Goal: Task Accomplishment & Management: Use online tool/utility

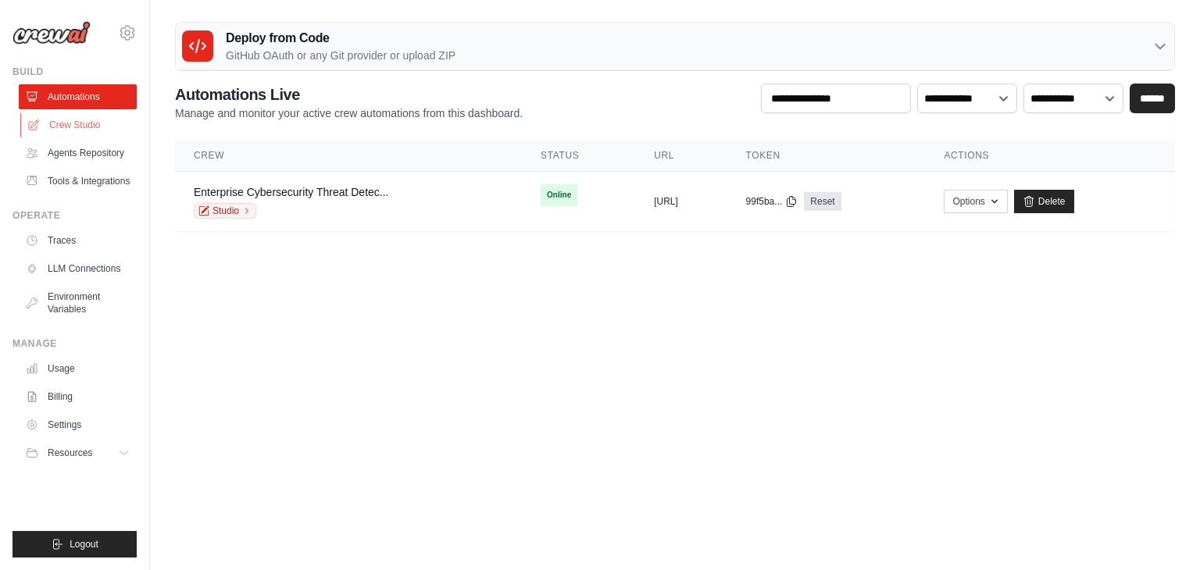
click at [91, 131] on link "Crew Studio" at bounding box center [79, 125] width 118 height 25
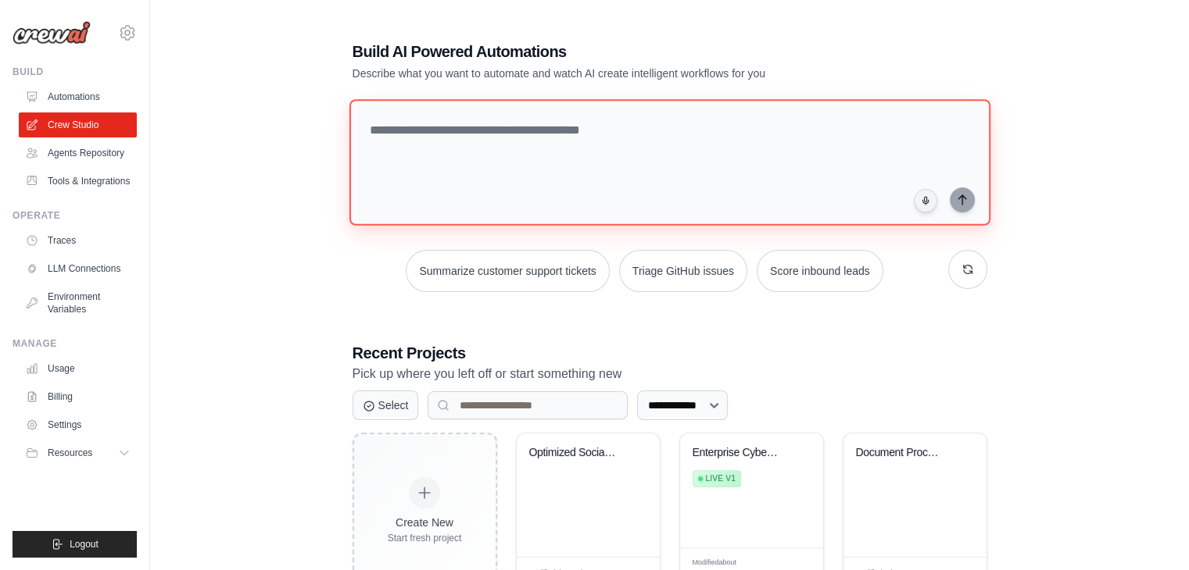
click at [409, 165] on textarea at bounding box center [669, 162] width 641 height 127
paste textarea "**********"
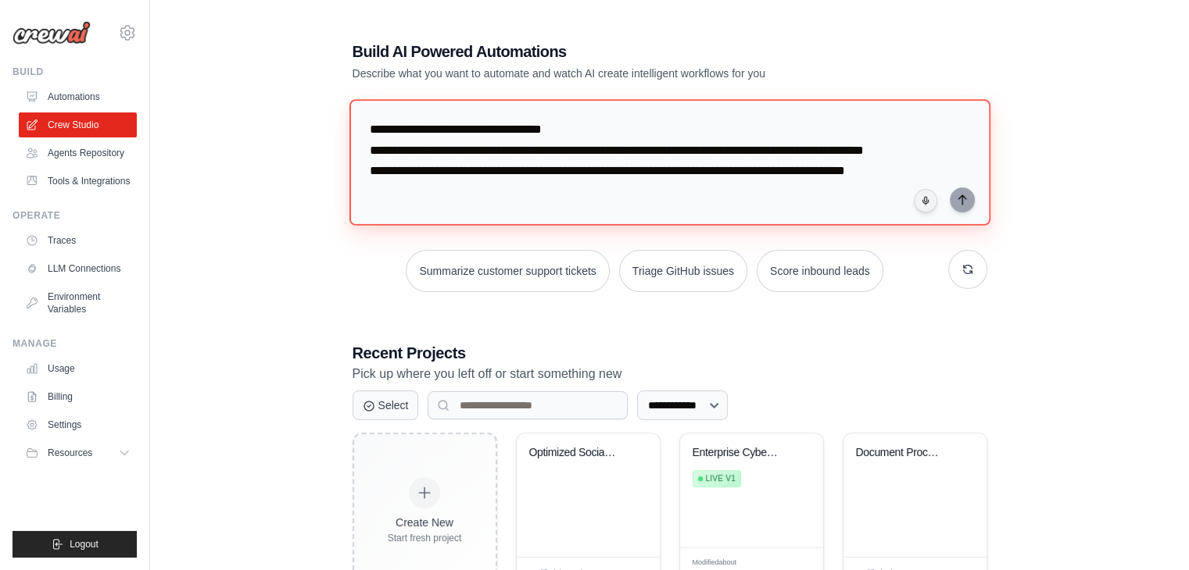
scroll to position [15, 0]
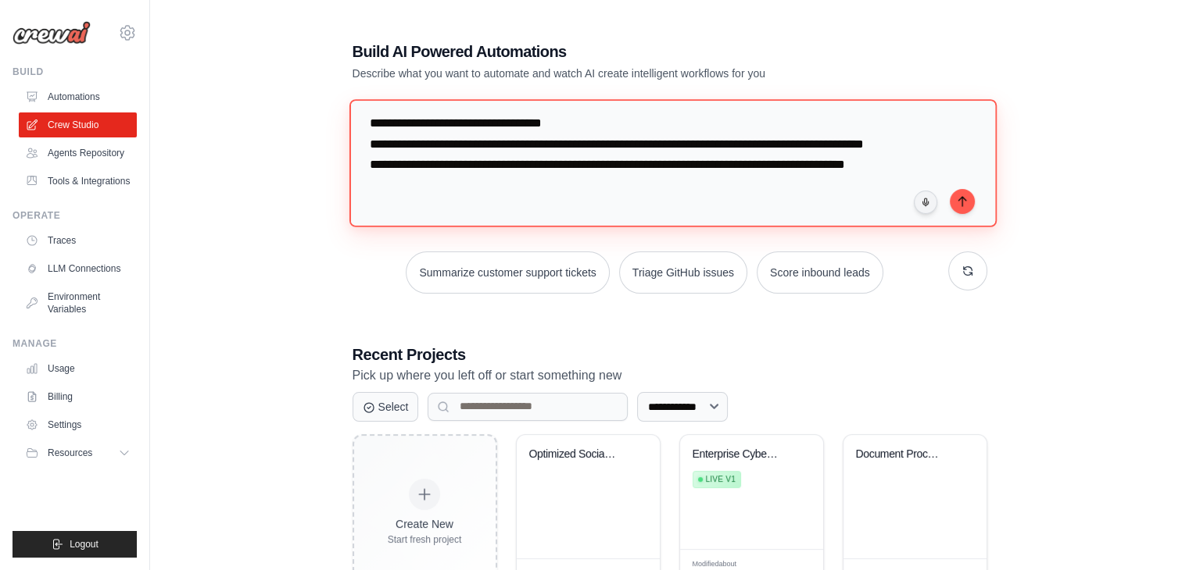
click at [370, 110] on textarea "**********" at bounding box center [672, 162] width 647 height 127
click at [695, 117] on textarea "**********" at bounding box center [672, 162] width 647 height 127
click at [625, 138] on textarea "**********" at bounding box center [672, 162] width 647 height 127
drag, startPoint x: 633, startPoint y: 138, endPoint x: 378, endPoint y: 135, distance: 254.8
click at [378, 135] on textarea "**********" at bounding box center [672, 162] width 647 height 127
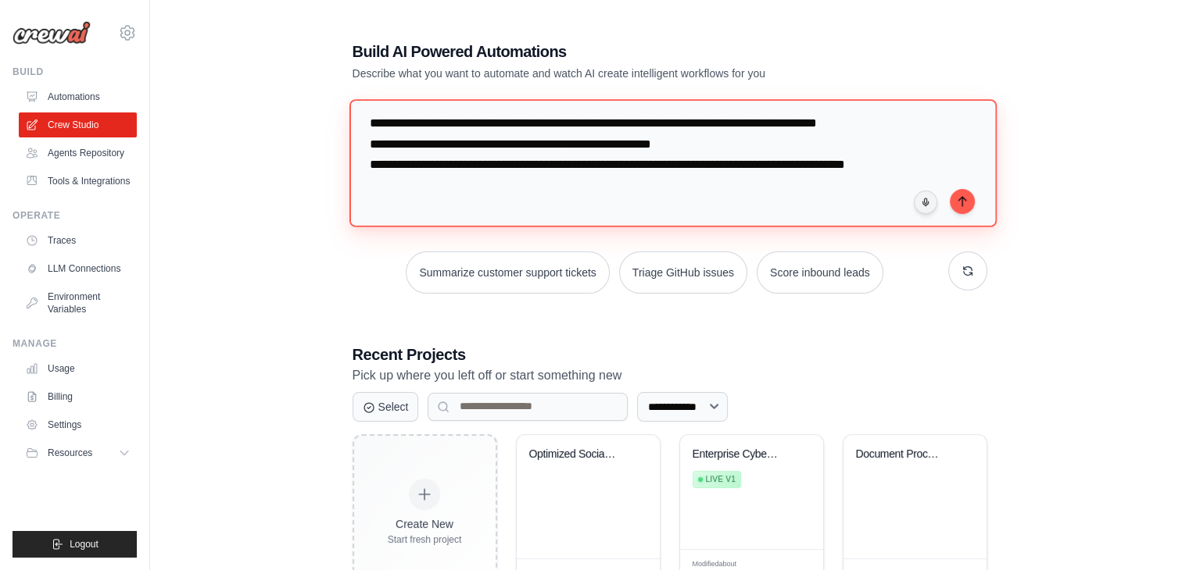
click at [415, 135] on textarea "**********" at bounding box center [672, 162] width 647 height 127
click at [452, 159] on textarea "**********" at bounding box center [672, 162] width 647 height 127
type textarea "**********"
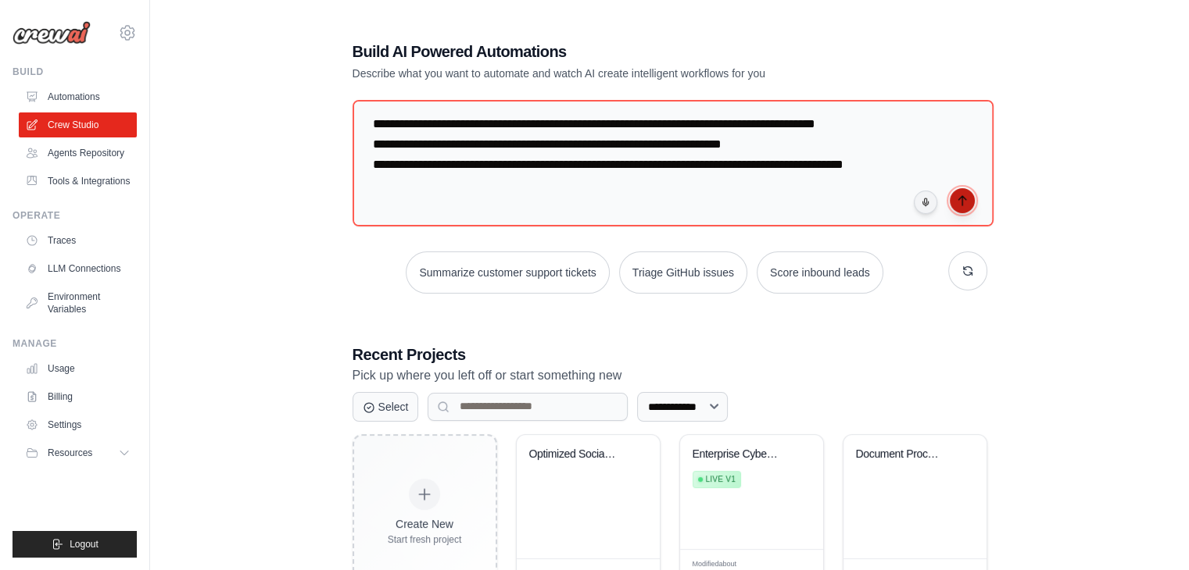
click at [957, 196] on icon "submit" at bounding box center [962, 201] width 13 height 13
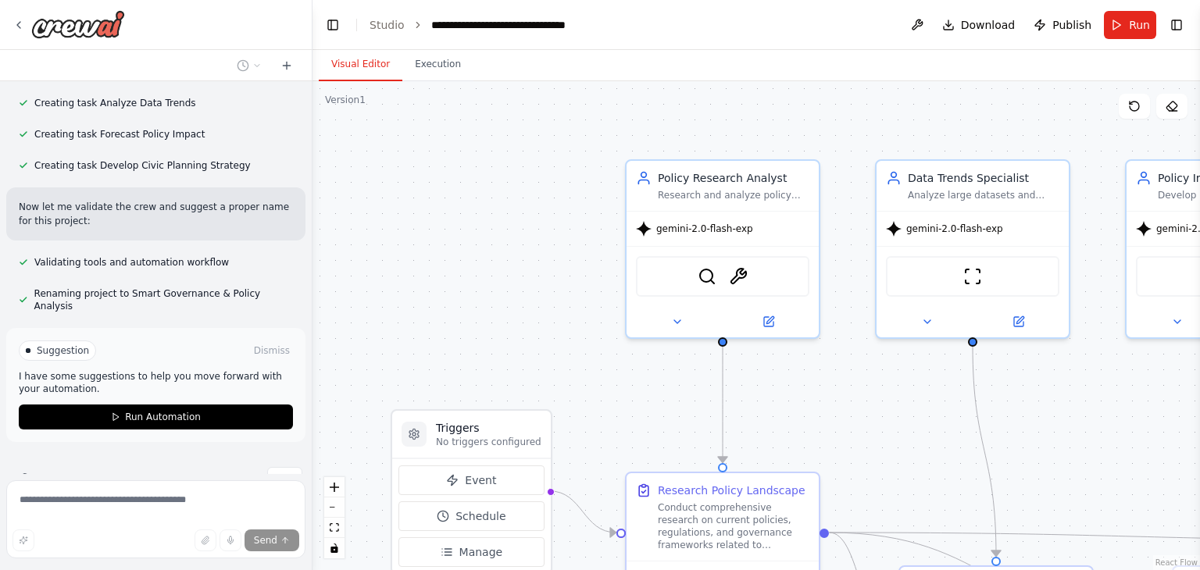
scroll to position [756, 0]
click at [208, 404] on button "Run Automation" at bounding box center [156, 416] width 274 height 25
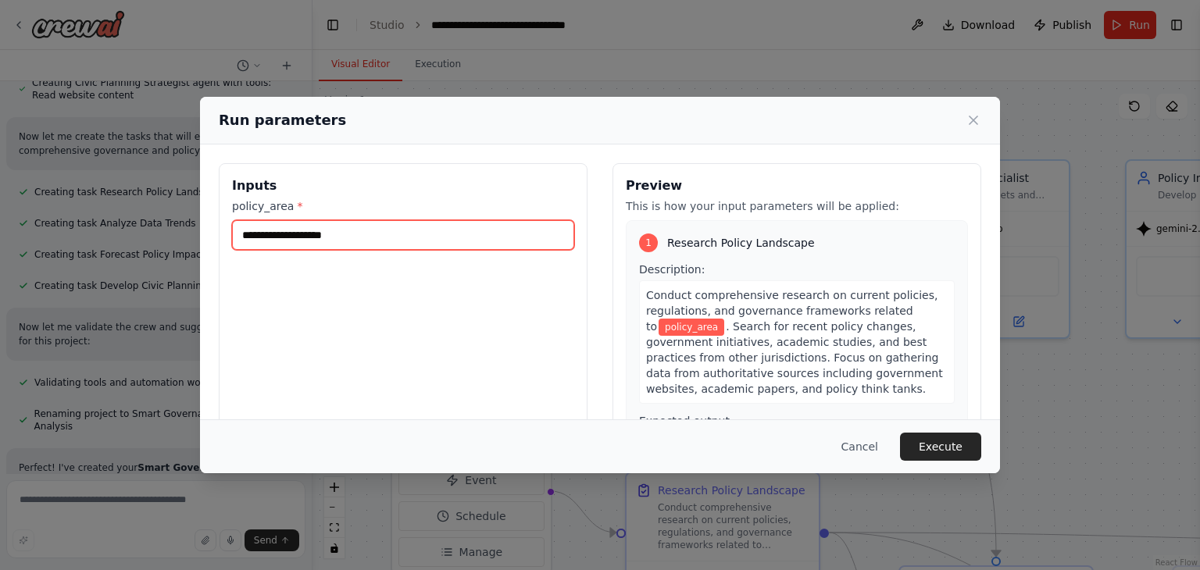
click at [386, 235] on input "policy_area *" at bounding box center [403, 235] width 342 height 30
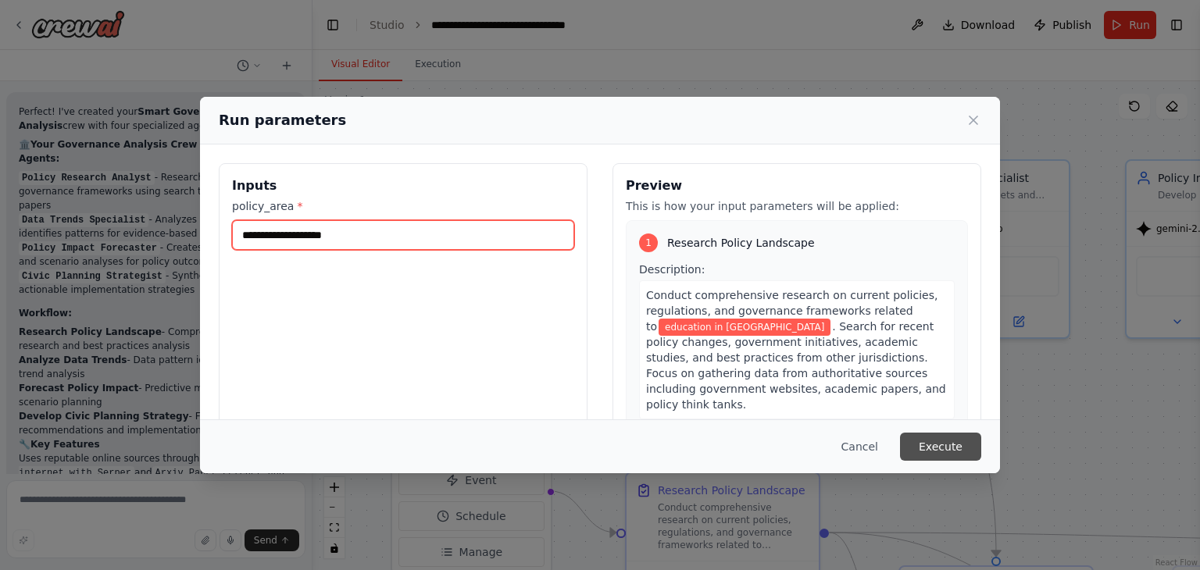
type input "**********"
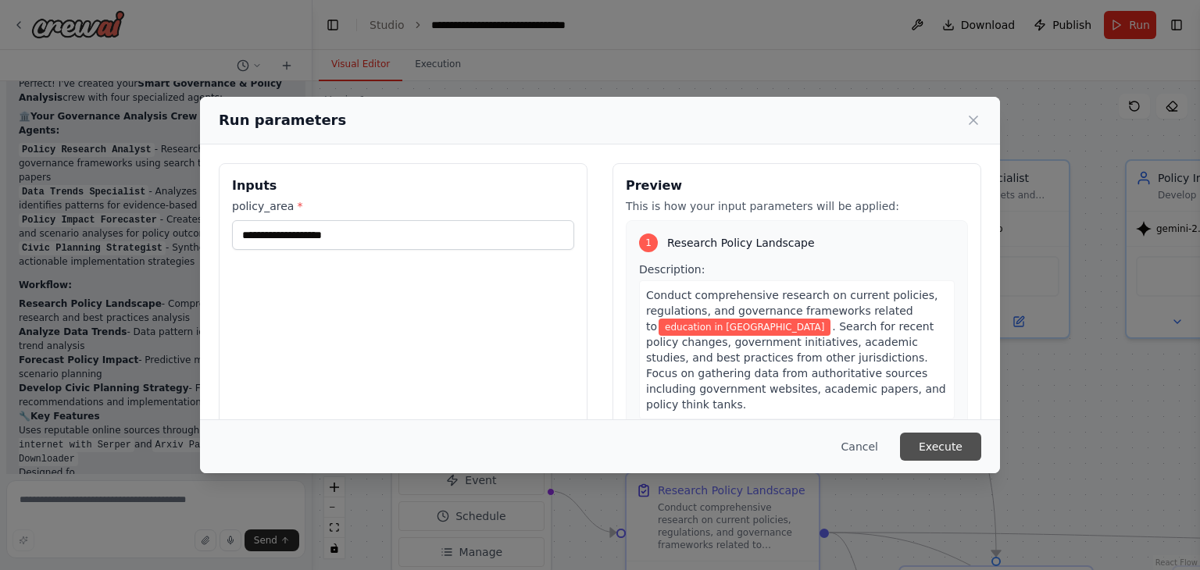
click at [950, 449] on button "Execute" at bounding box center [940, 447] width 81 height 28
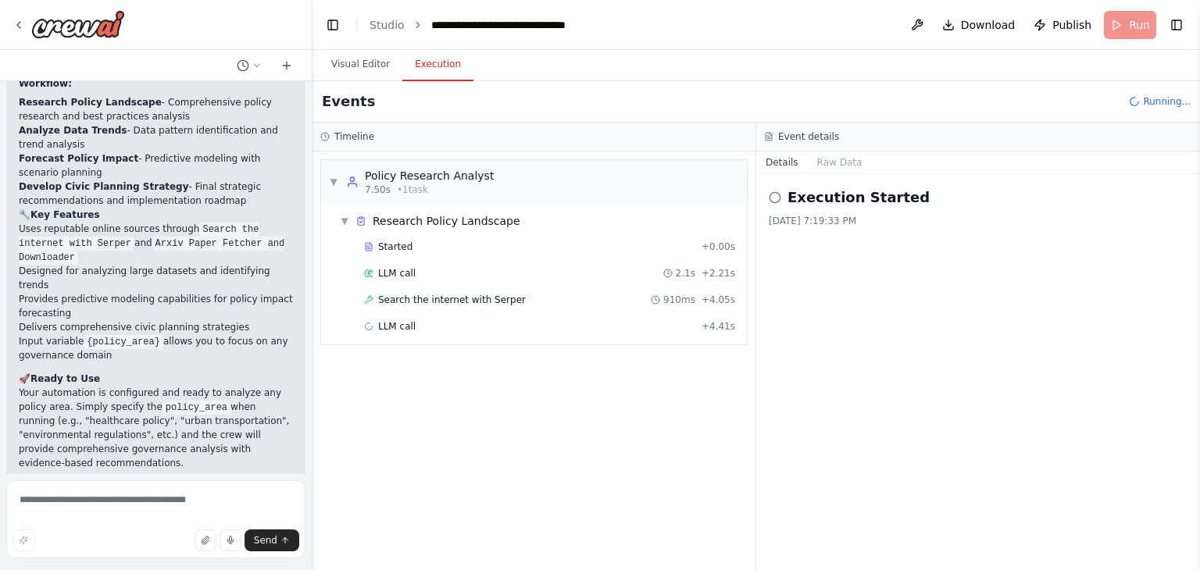
scroll to position [1347, 0]
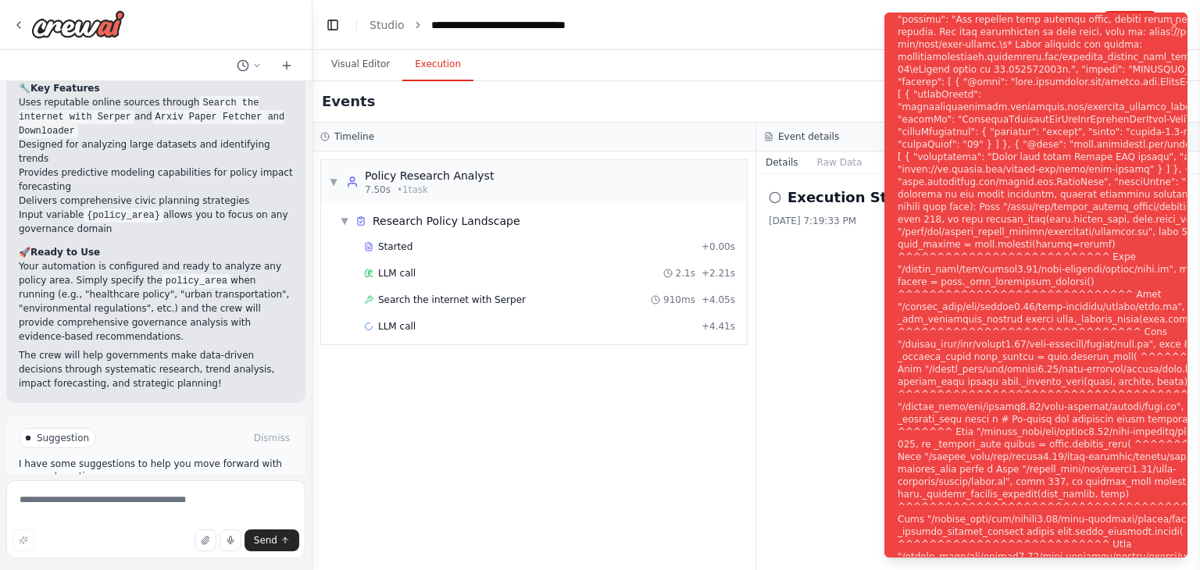
click at [195, 492] on button "Help fix error" at bounding box center [156, 504] width 274 height 25
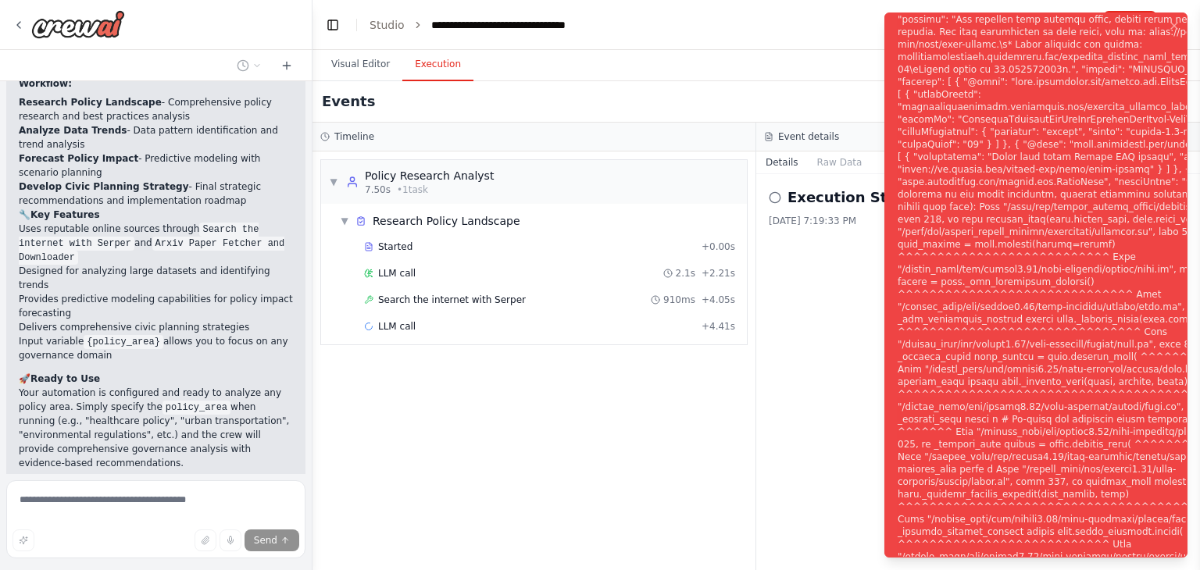
scroll to position [1282, 0]
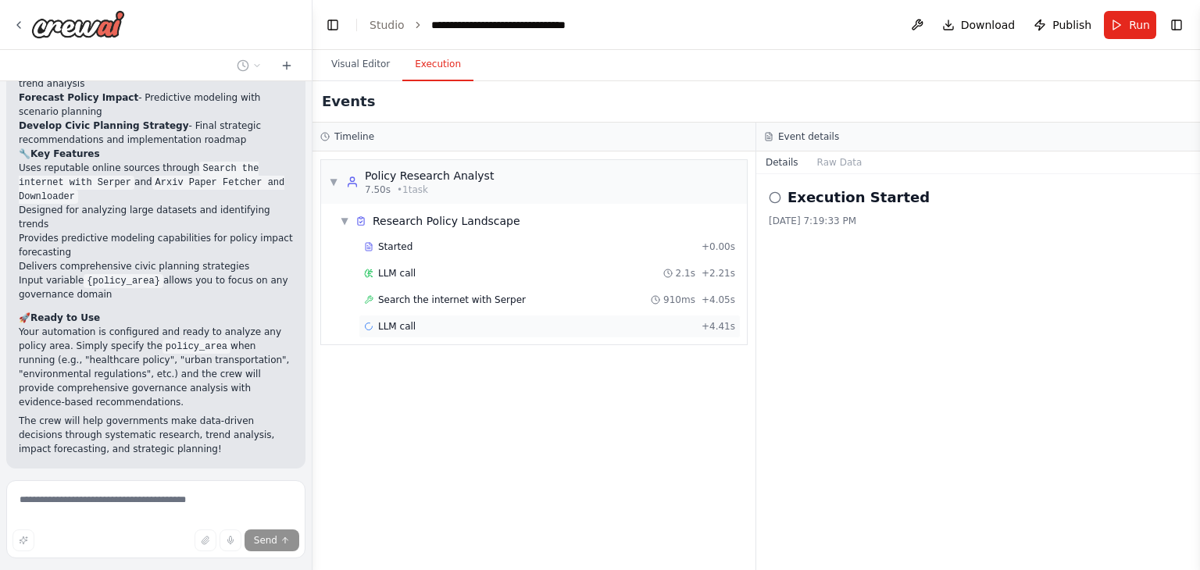
click at [414, 325] on div "LLM call + 4.41s" at bounding box center [549, 326] width 371 height 13
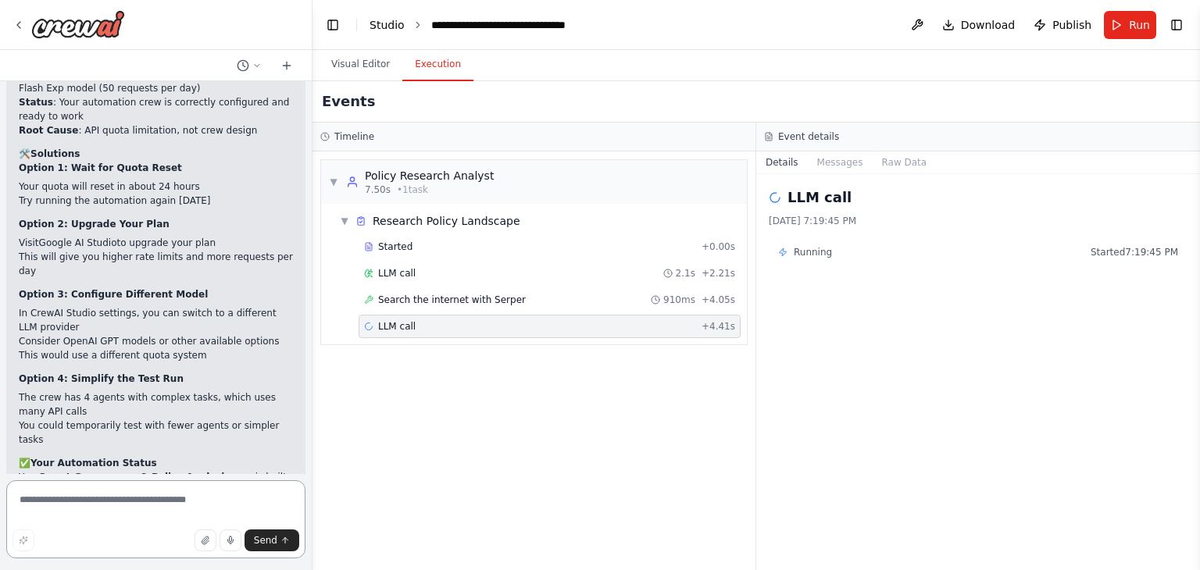
scroll to position [1805, 0]
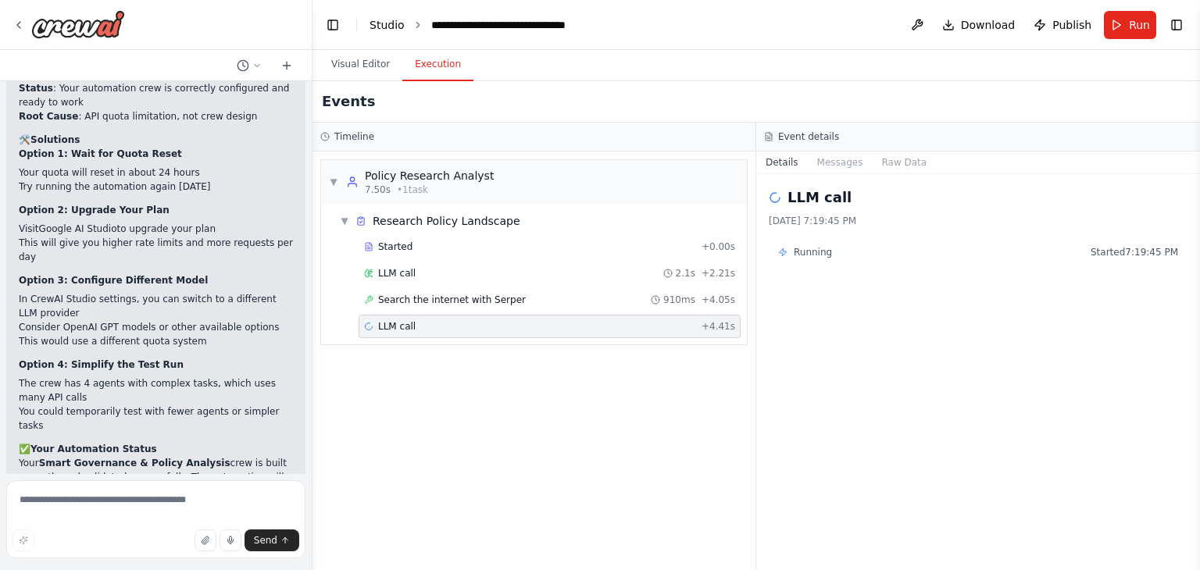
click at [372, 24] on link "Studio" at bounding box center [387, 25] width 35 height 13
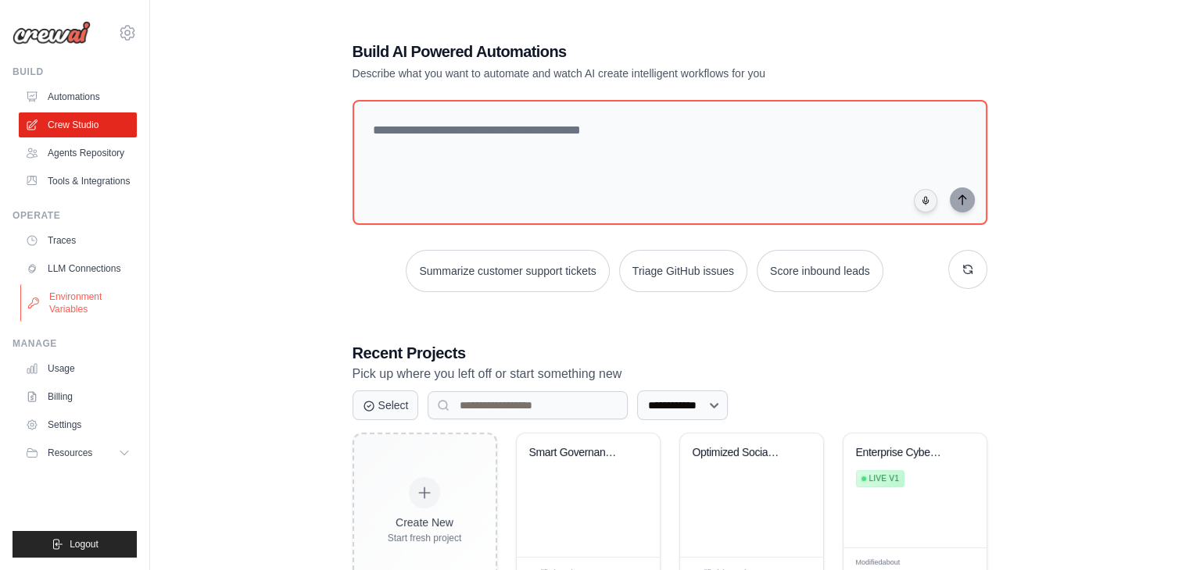
click at [66, 295] on link "Environment Variables" at bounding box center [79, 303] width 118 height 38
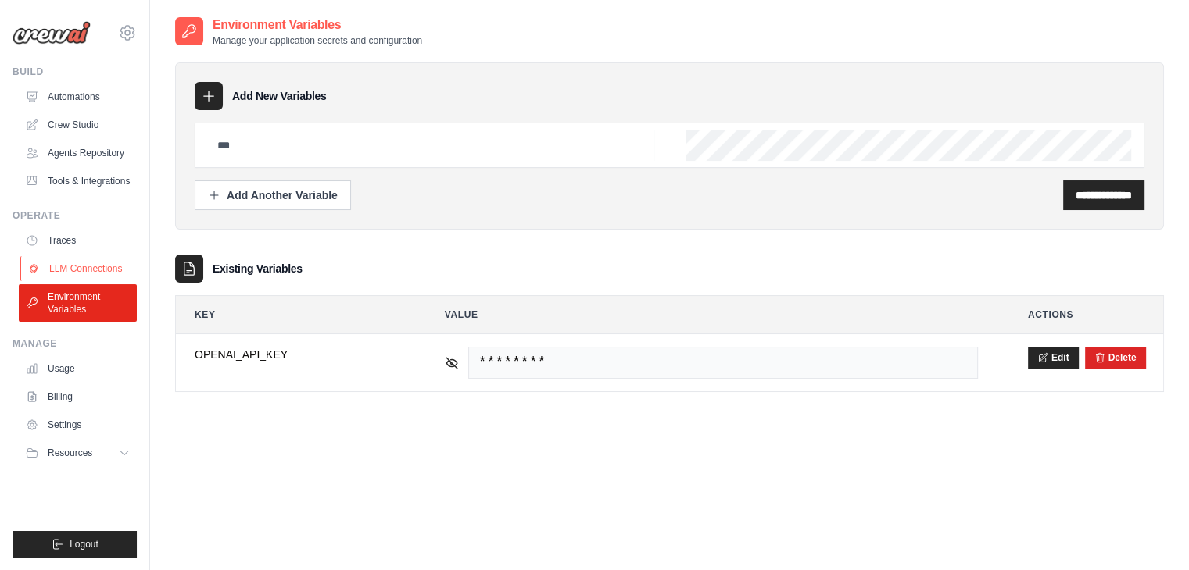
click at [77, 270] on link "LLM Connections" at bounding box center [79, 268] width 118 height 25
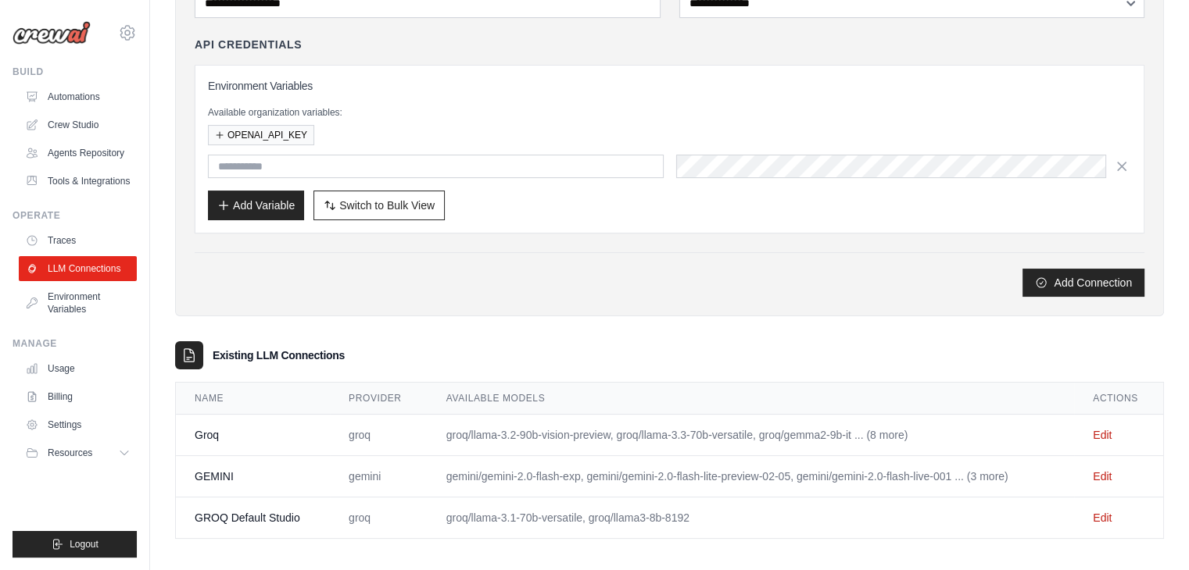
scroll to position [163, 0]
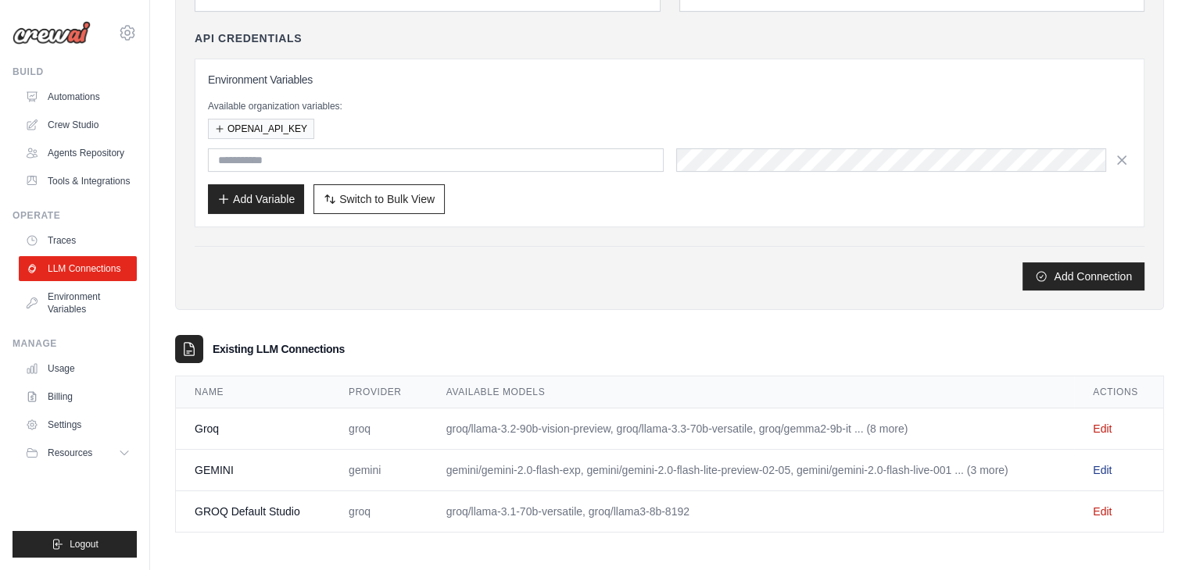
click at [1105, 470] on link "Edit" at bounding box center [1101, 470] width 19 height 13
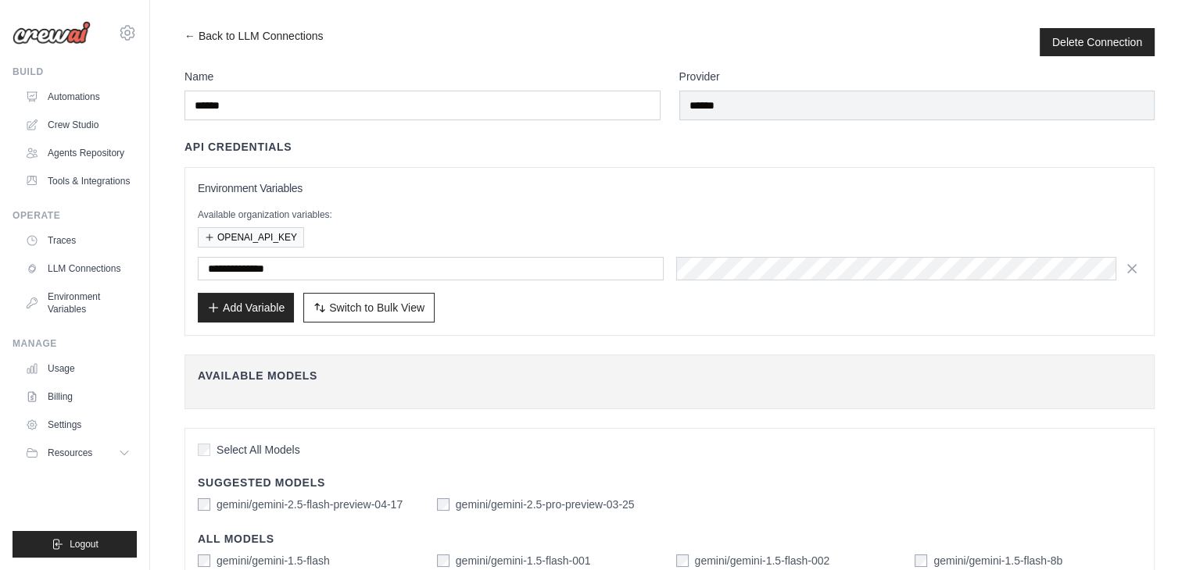
click at [947, 181] on h3 "Environment Variables" at bounding box center [669, 189] width 943 height 16
click at [656, 283] on div "**********" at bounding box center [669, 252] width 943 height 142
click at [260, 309] on button "Add Variable" at bounding box center [246, 307] width 96 height 30
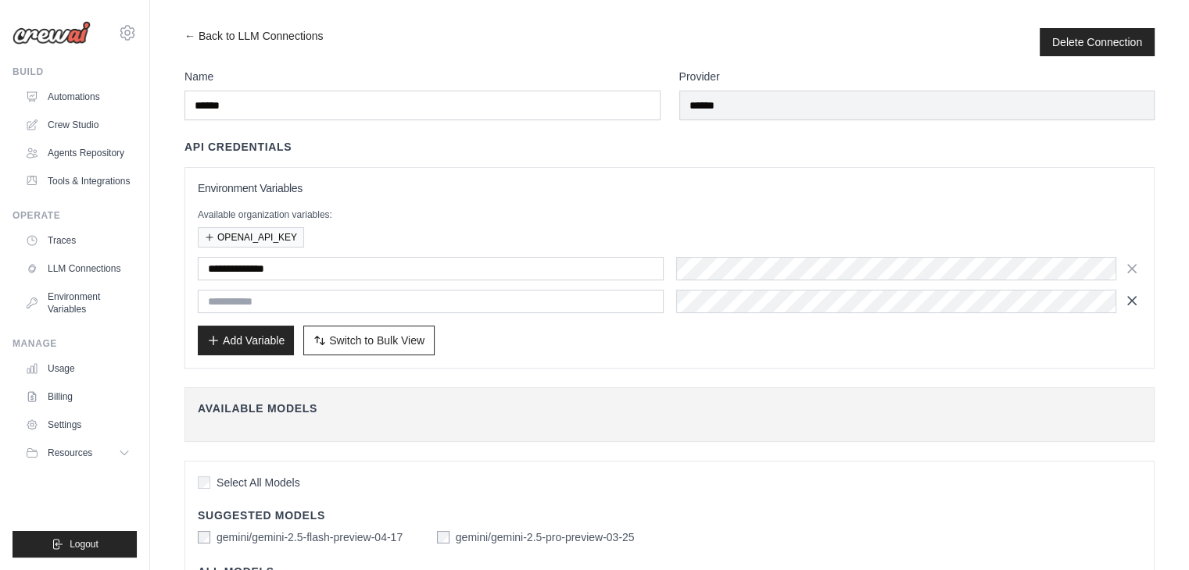
click at [1134, 299] on icon "button" at bounding box center [1132, 301] width 16 height 16
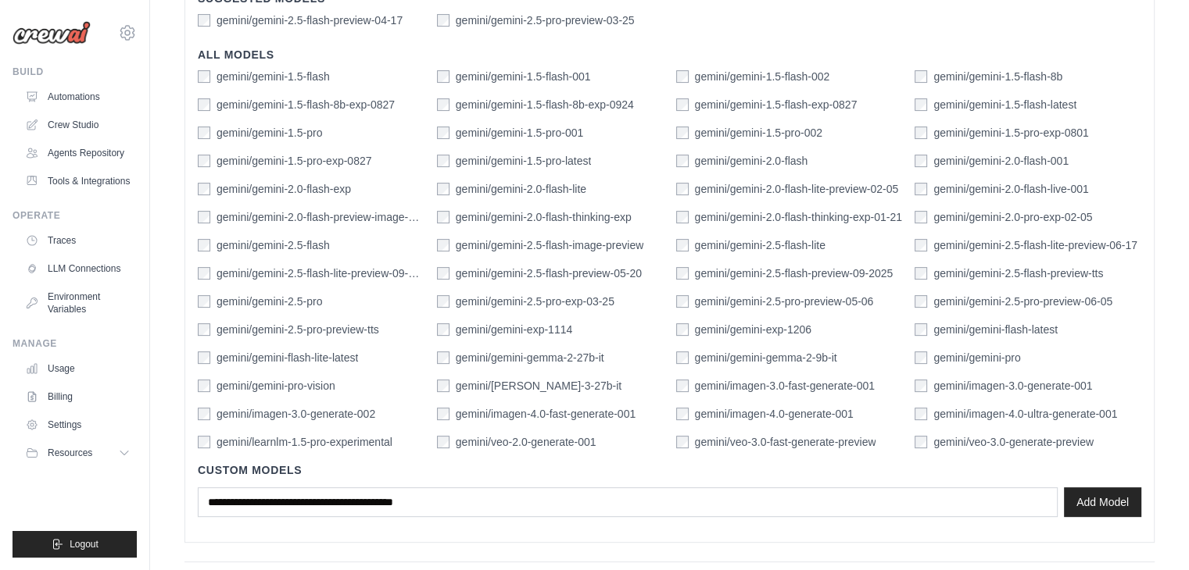
scroll to position [534, 0]
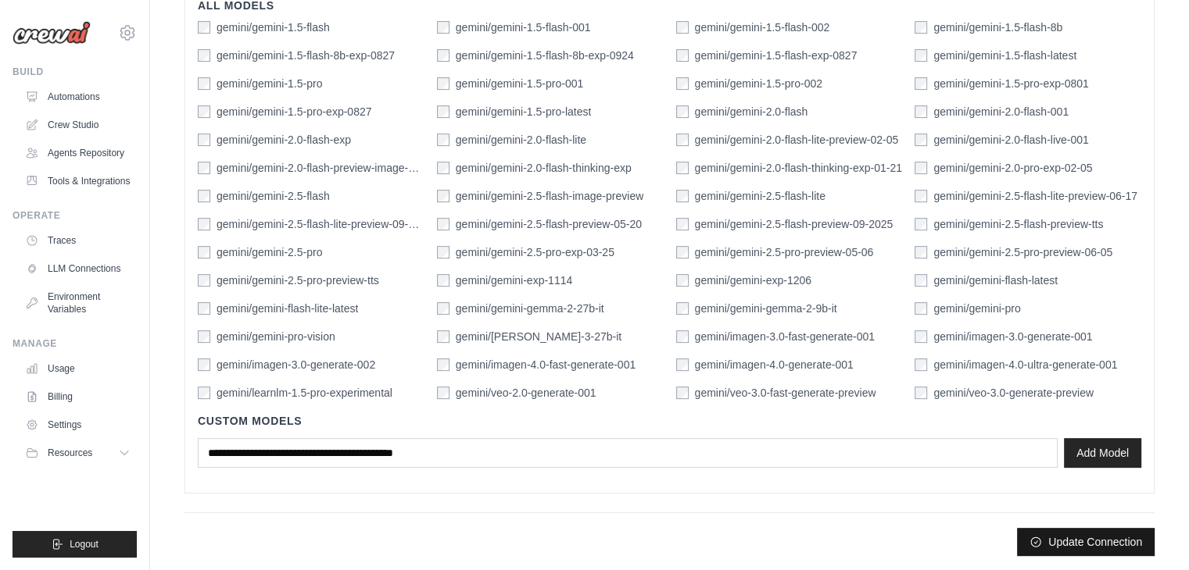
click at [1082, 529] on button "Update Connection" at bounding box center [1086, 542] width 138 height 28
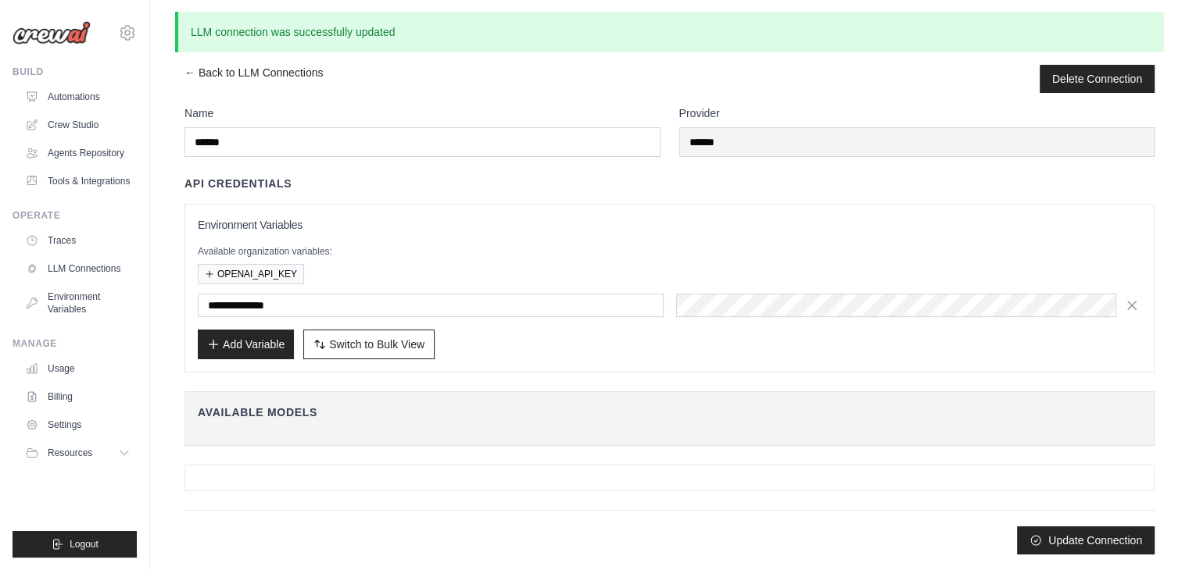
scroll to position [0, 0]
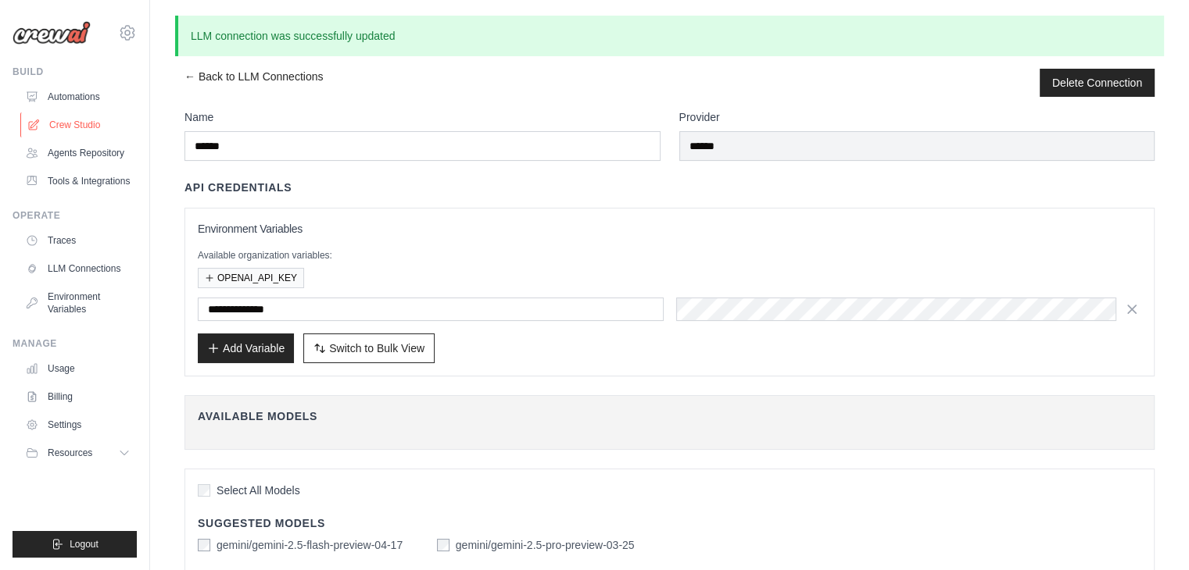
click at [83, 129] on link "Crew Studio" at bounding box center [79, 125] width 118 height 25
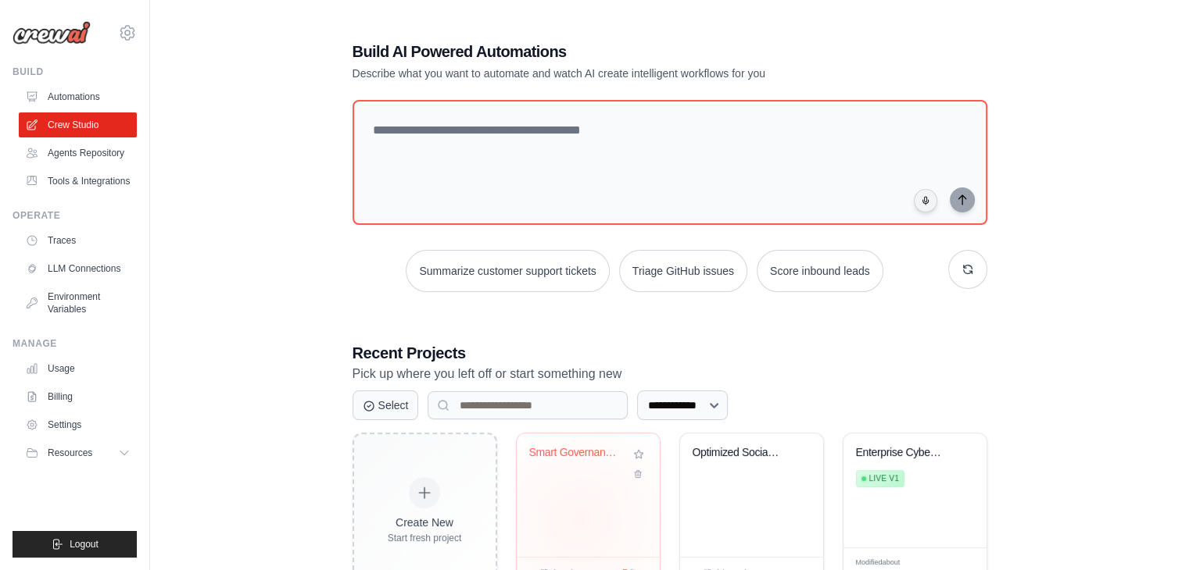
click at [578, 520] on div "Smart Governance & Policy Analysis" at bounding box center [588, 495] width 143 height 123
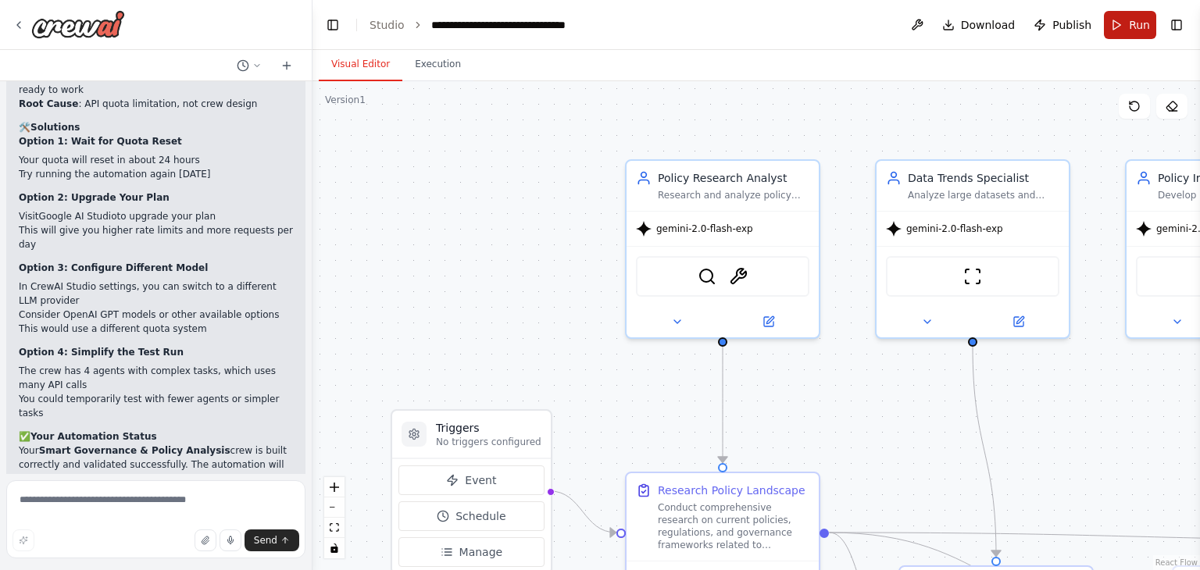
scroll to position [1805, 0]
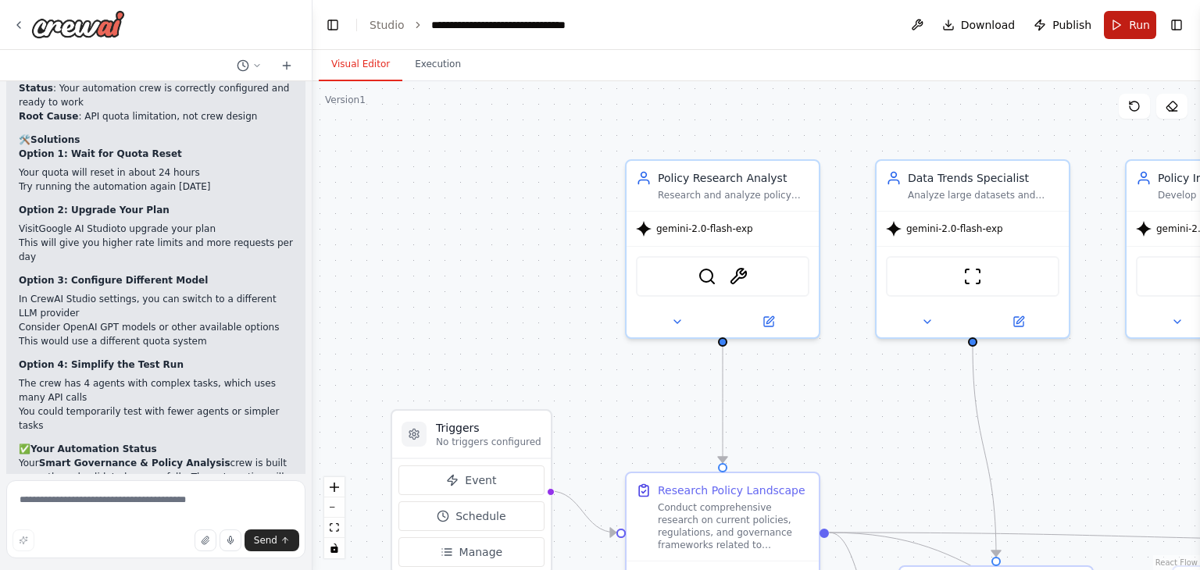
click at [1144, 32] on button "Run" at bounding box center [1130, 25] width 52 height 28
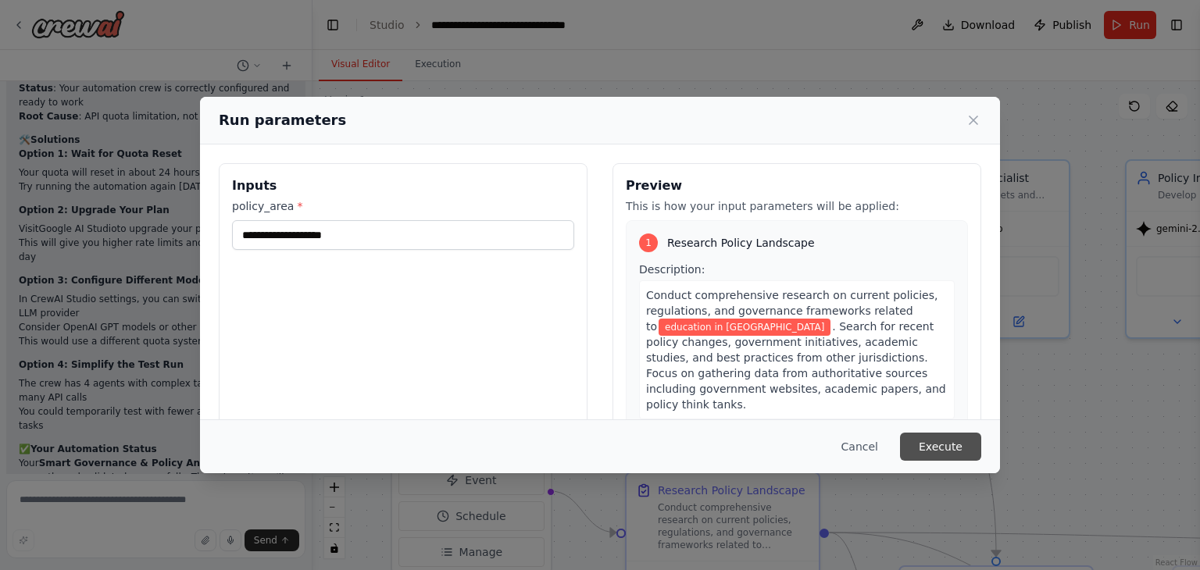
click at [944, 442] on button "Execute" at bounding box center [940, 447] width 81 height 28
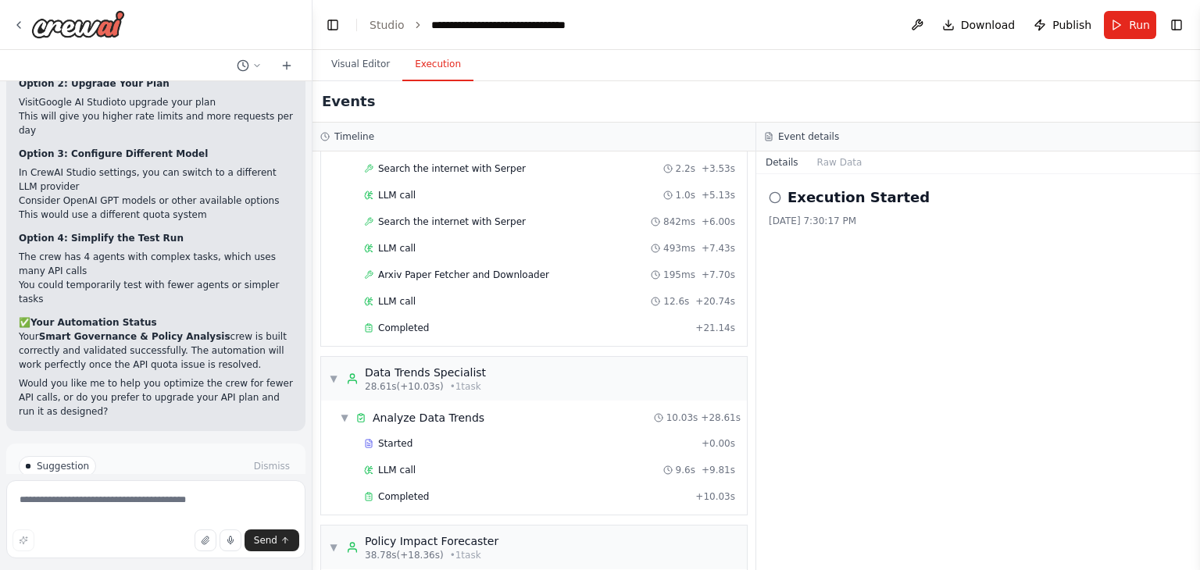
scroll to position [133, 0]
click at [434, 320] on div "Completed" at bounding box center [526, 326] width 325 height 13
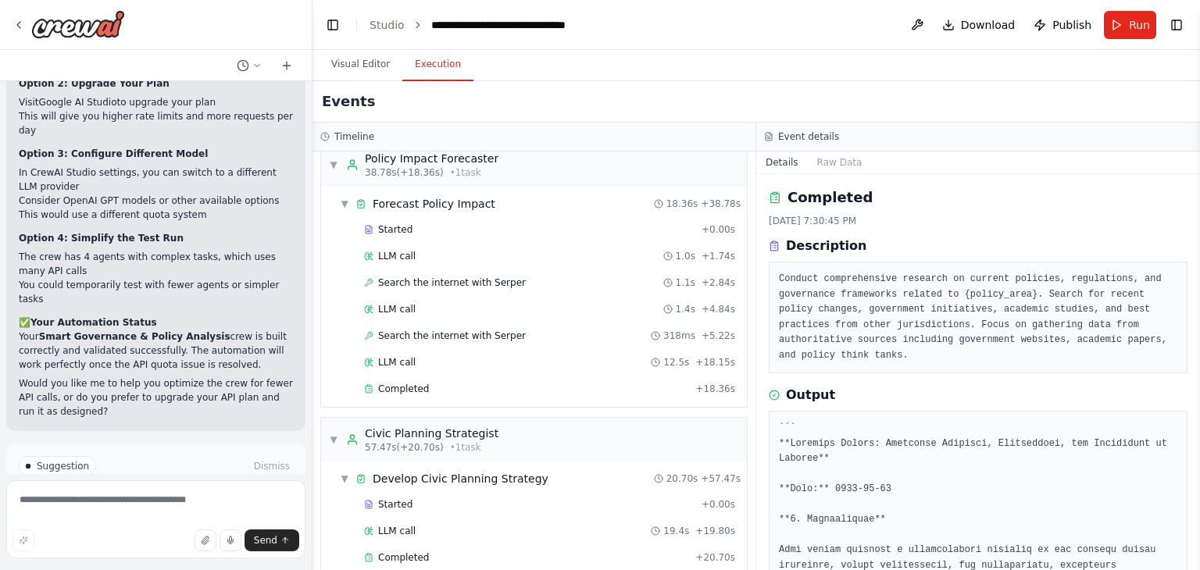
scroll to position [529, 0]
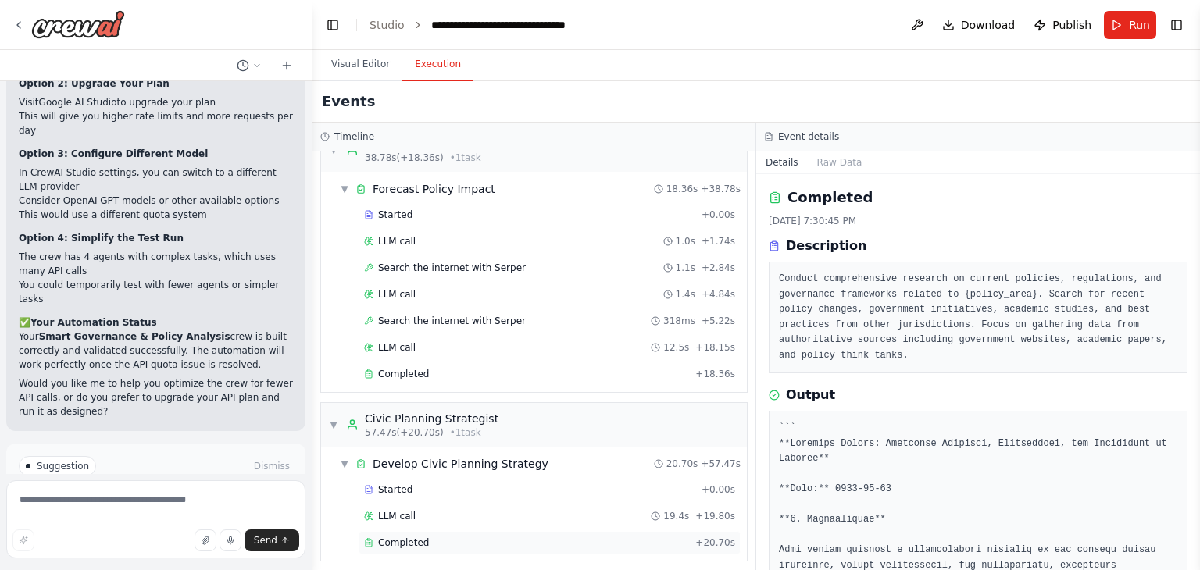
click at [398, 537] on span "Completed" at bounding box center [403, 543] width 51 height 13
drag, startPoint x: 1197, startPoint y: 198, endPoint x: 1199, endPoint y: 212, distance: 14.2
click at [1199, 212] on button "Toggle Sidebar" at bounding box center [1200, 285] width 13 height 570
drag, startPoint x: 1195, startPoint y: 201, endPoint x: 1197, endPoint y: 212, distance: 11.2
click at [1197, 212] on button "Toggle Sidebar" at bounding box center [1200, 285] width 13 height 570
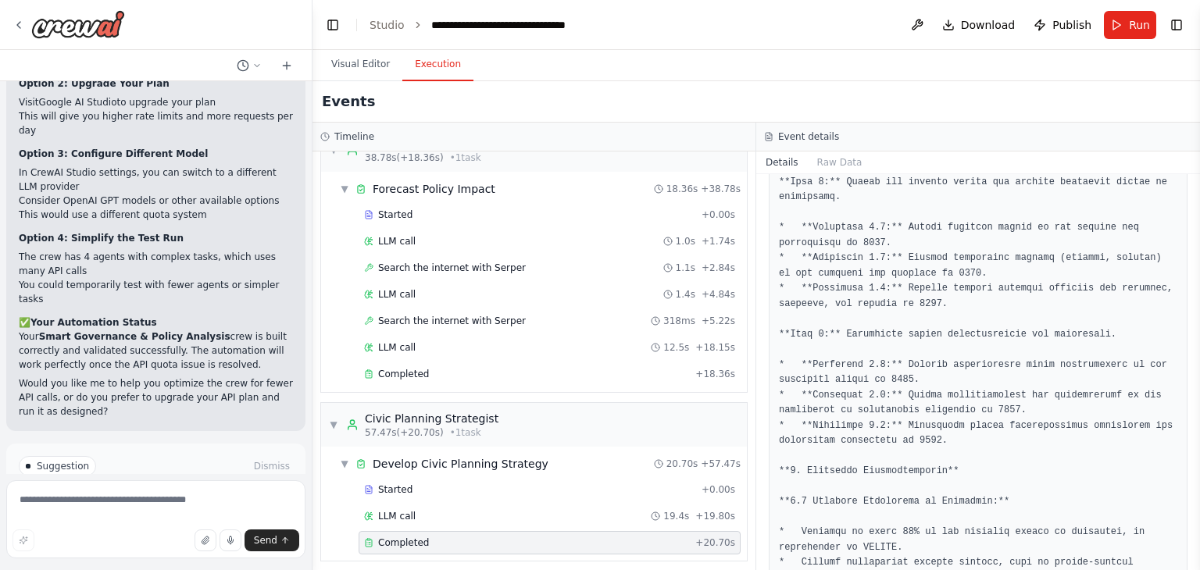
scroll to position [1862, 0]
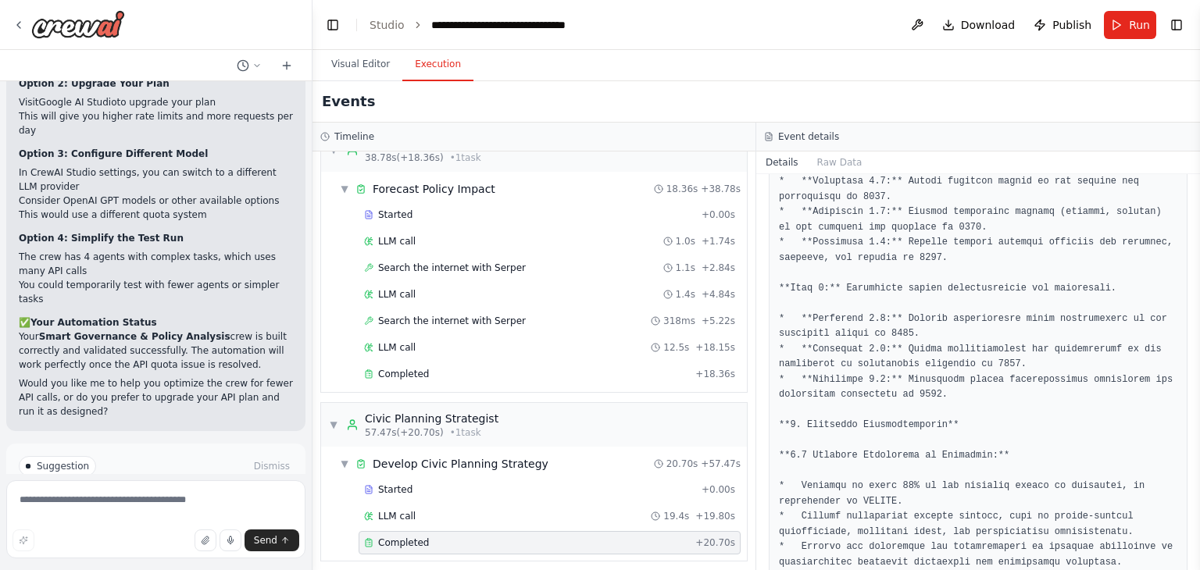
click at [238, 520] on button "Improve automation" at bounding box center [156, 532] width 274 height 25
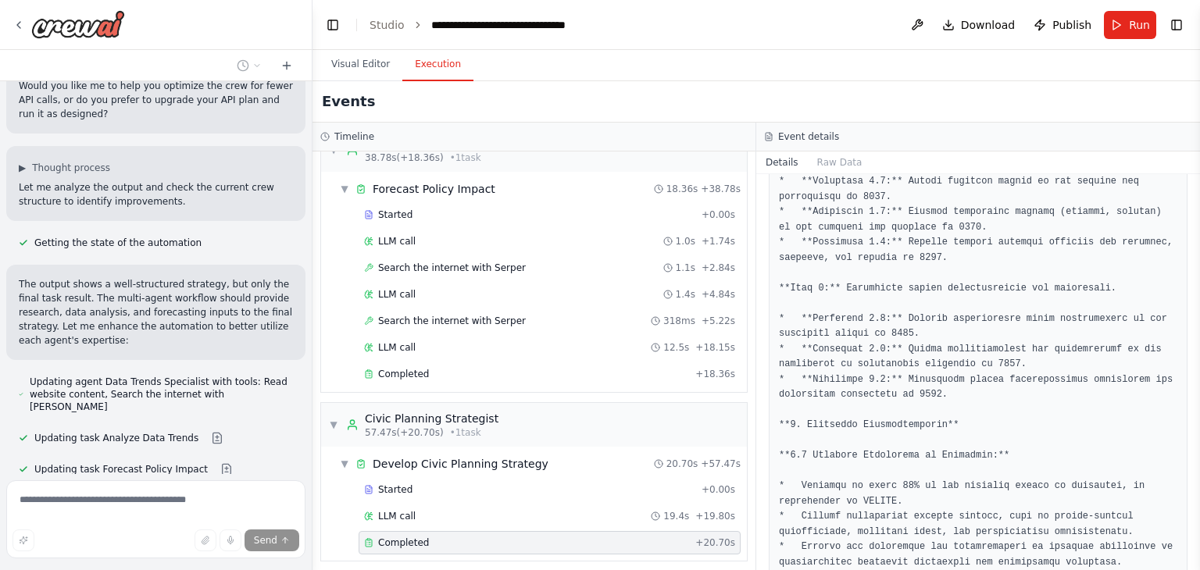
scroll to position [2356, 0]
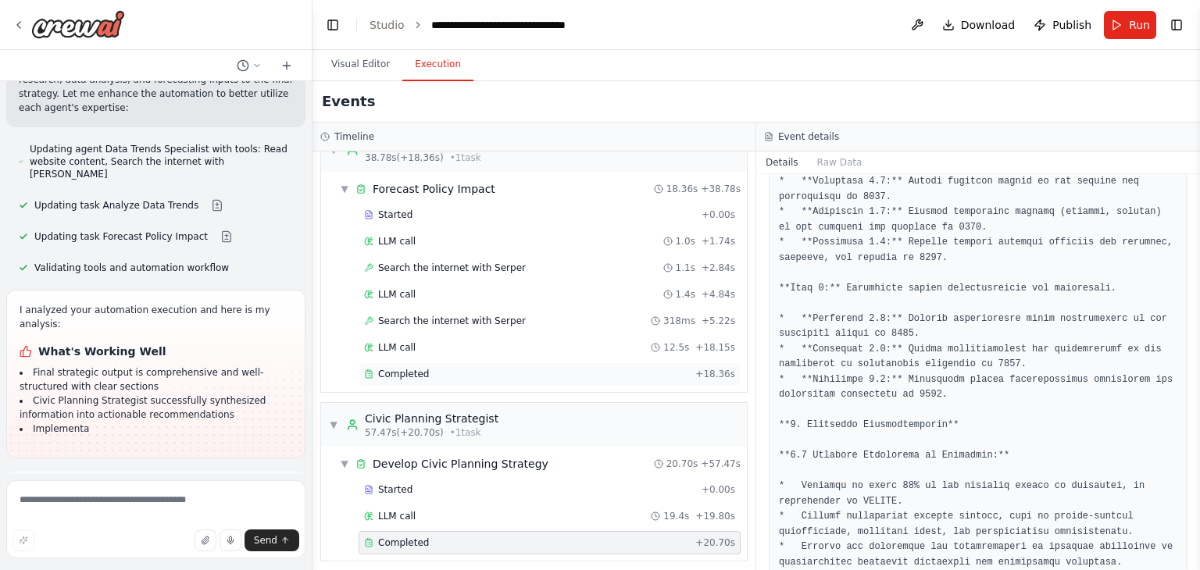
click at [413, 368] on span "Completed" at bounding box center [403, 374] width 51 height 13
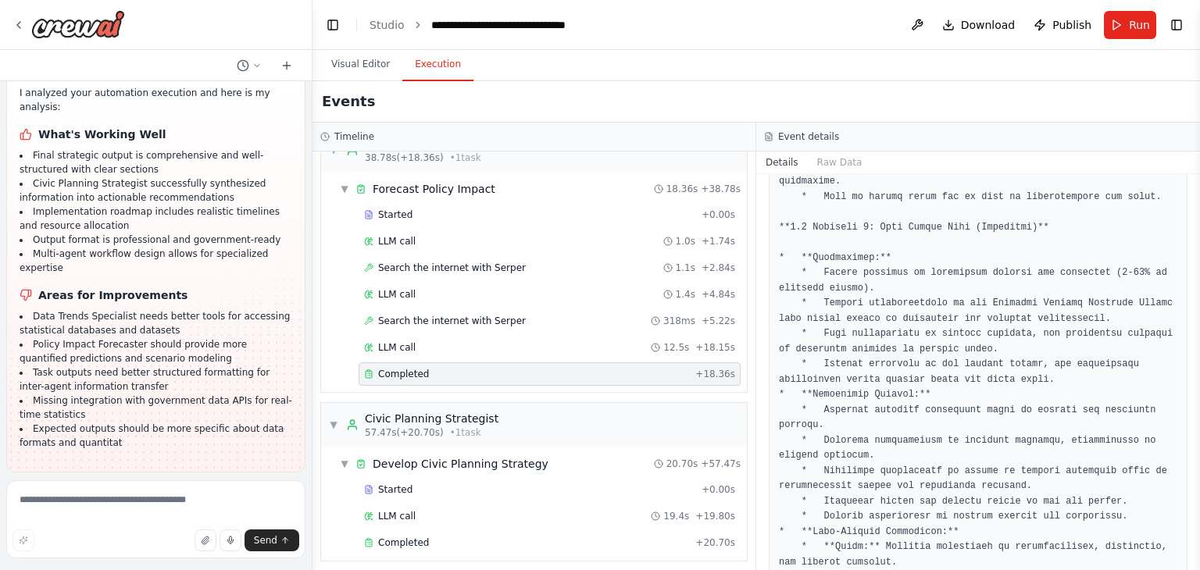
scroll to position [2694, 0]
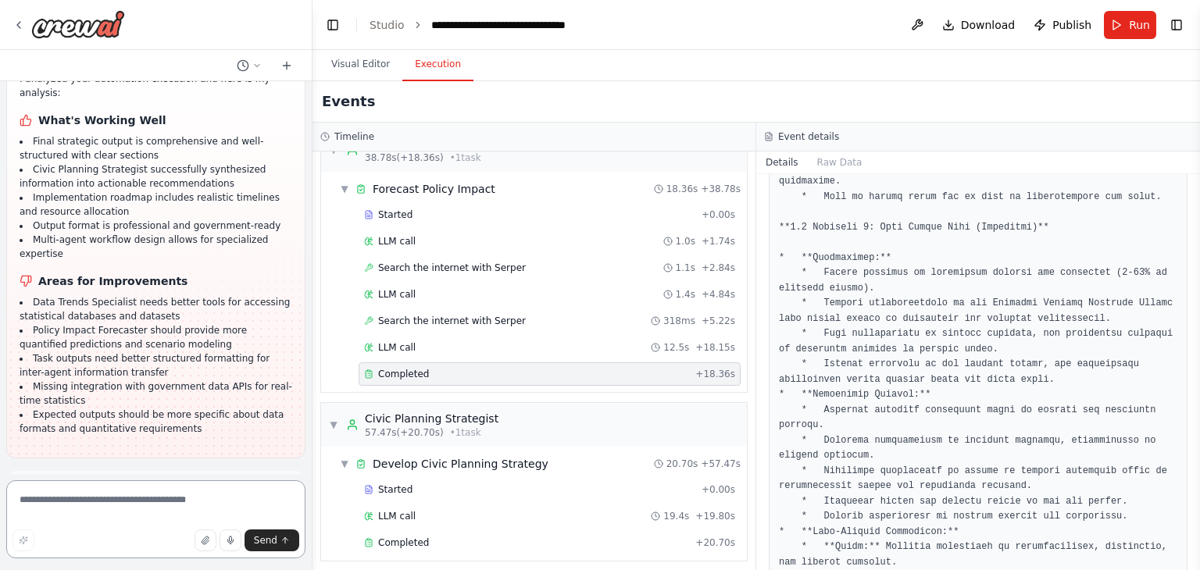
click at [34, 498] on textarea at bounding box center [155, 520] width 299 height 78
type textarea "**********"
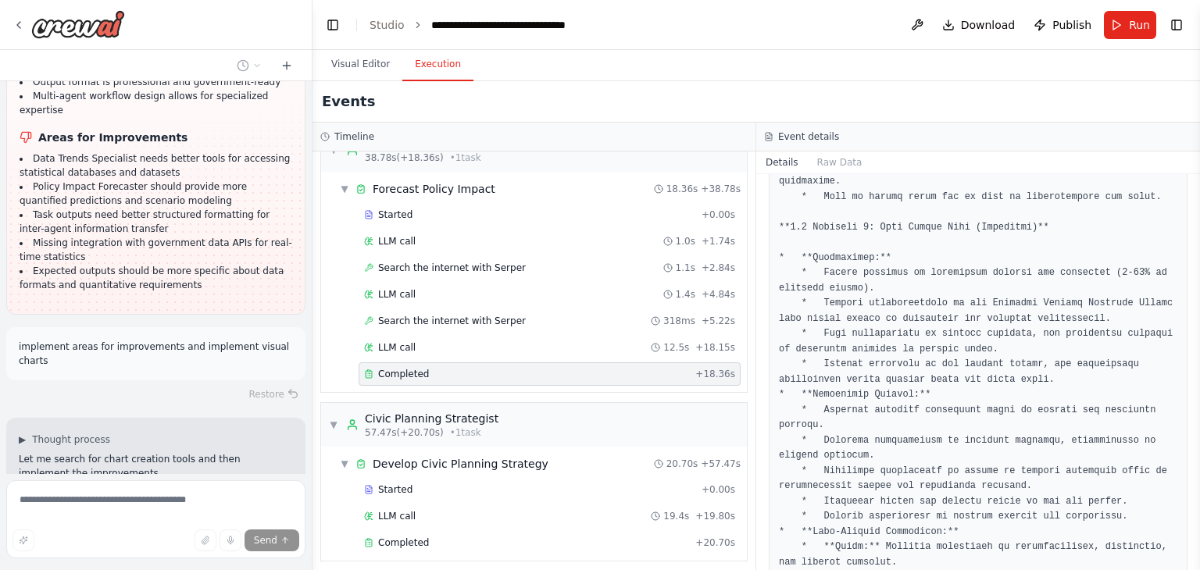
scroll to position [2869, 0]
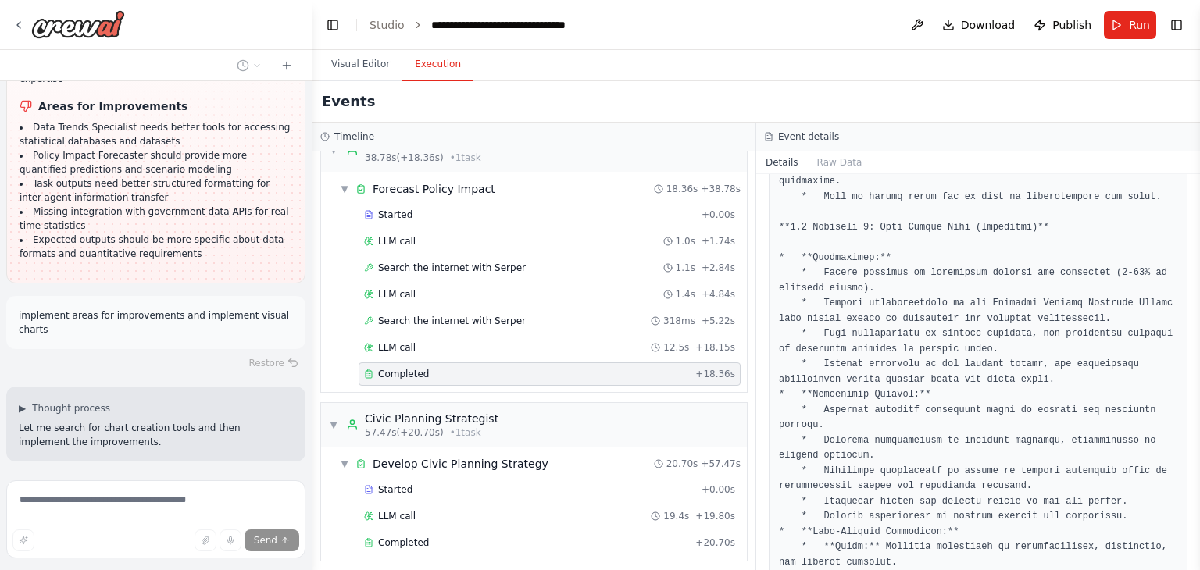
drag, startPoint x: 1197, startPoint y: 413, endPoint x: 1200, endPoint y: 437, distance: 23.6
click at [1200, 437] on button "Toggle Sidebar" at bounding box center [1200, 285] width 13 height 570
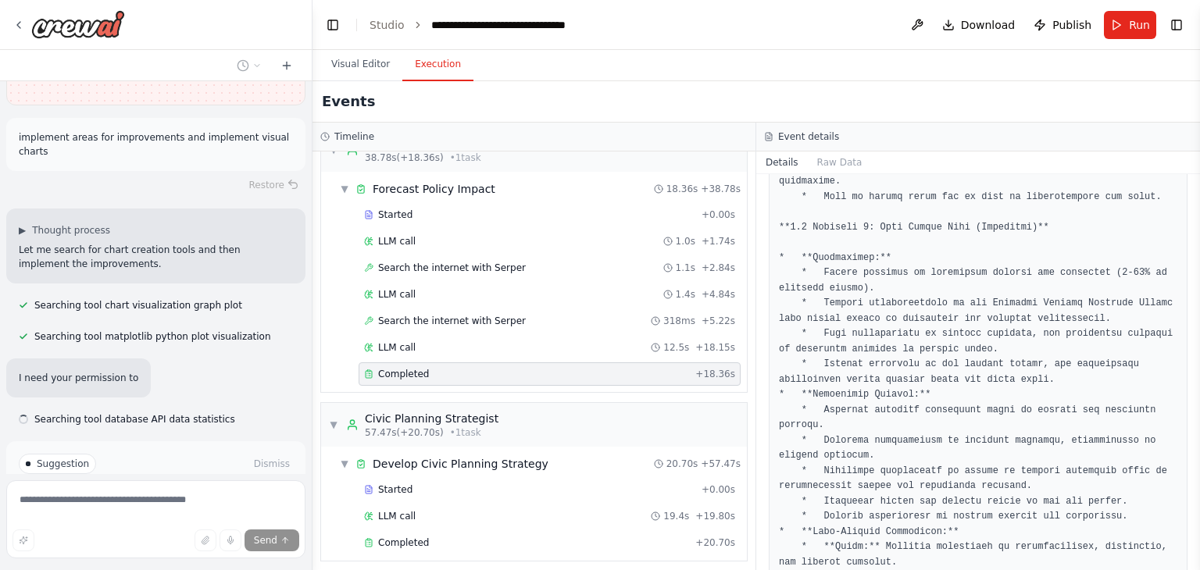
click at [171, 518] on button "Enable coding skills" at bounding box center [156, 530] width 274 height 25
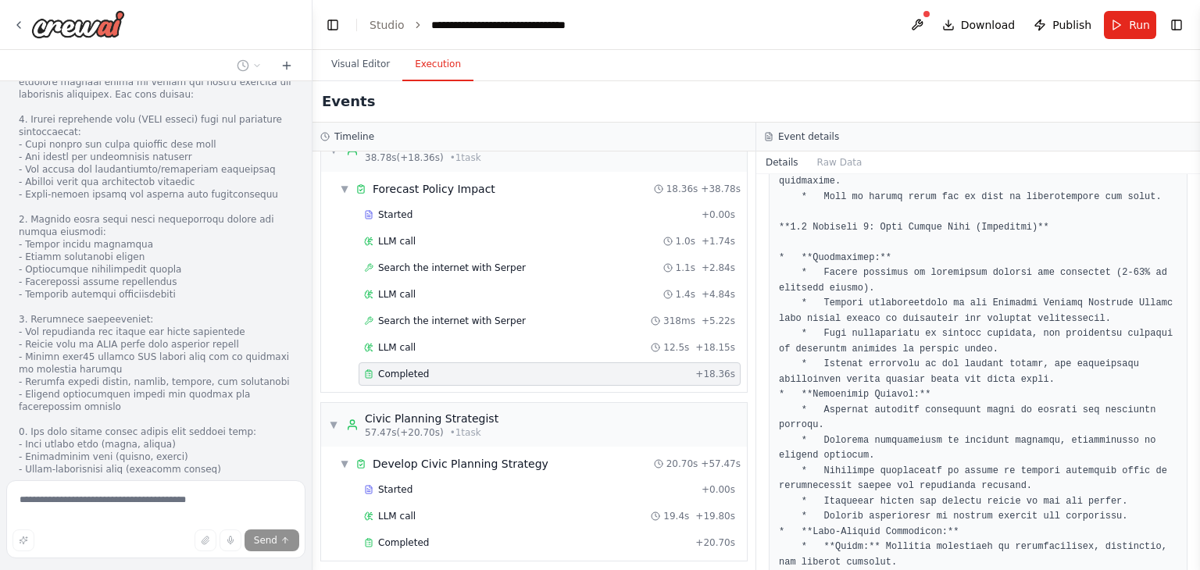
scroll to position [3753, 0]
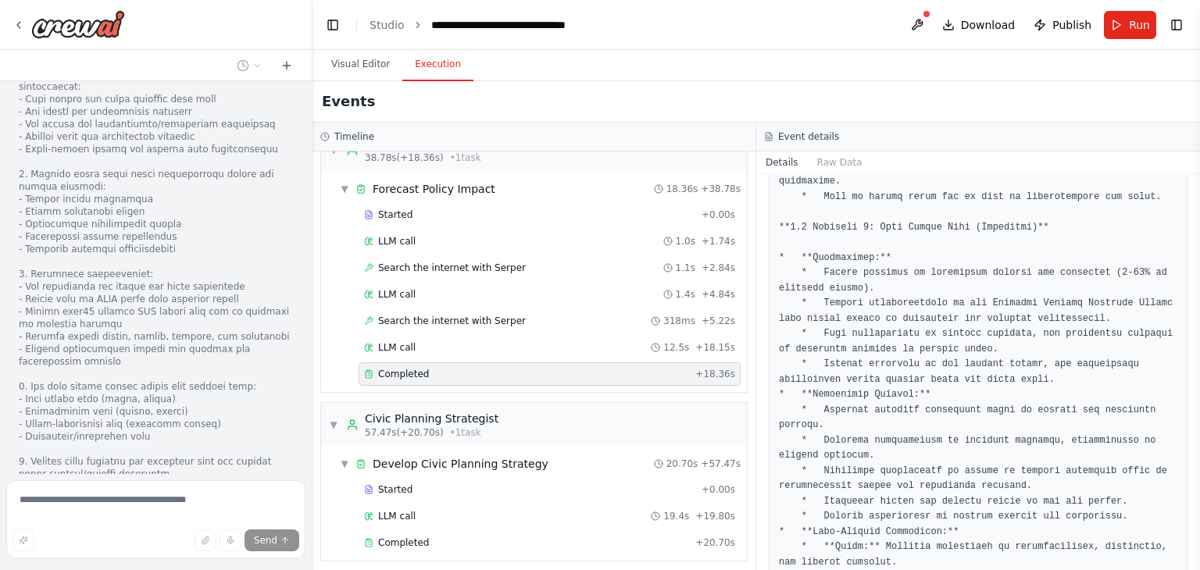
drag, startPoint x: 1194, startPoint y: 412, endPoint x: 1200, endPoint y: 451, distance: 39.5
click at [1200, 451] on button "Toggle Sidebar" at bounding box center [1200, 285] width 13 height 570
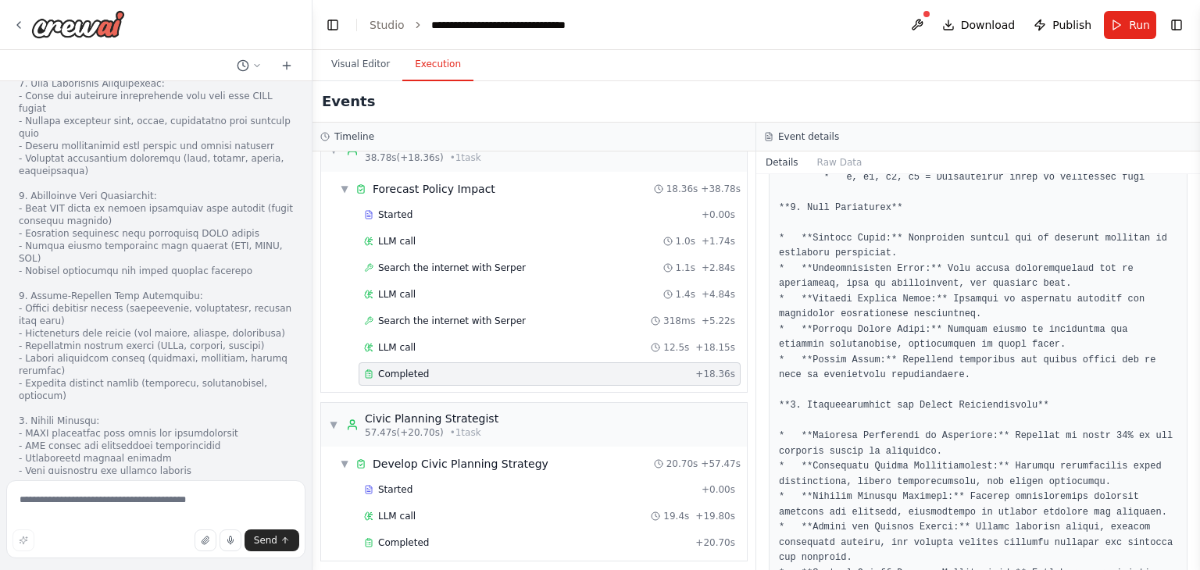
scroll to position [5438, 0]
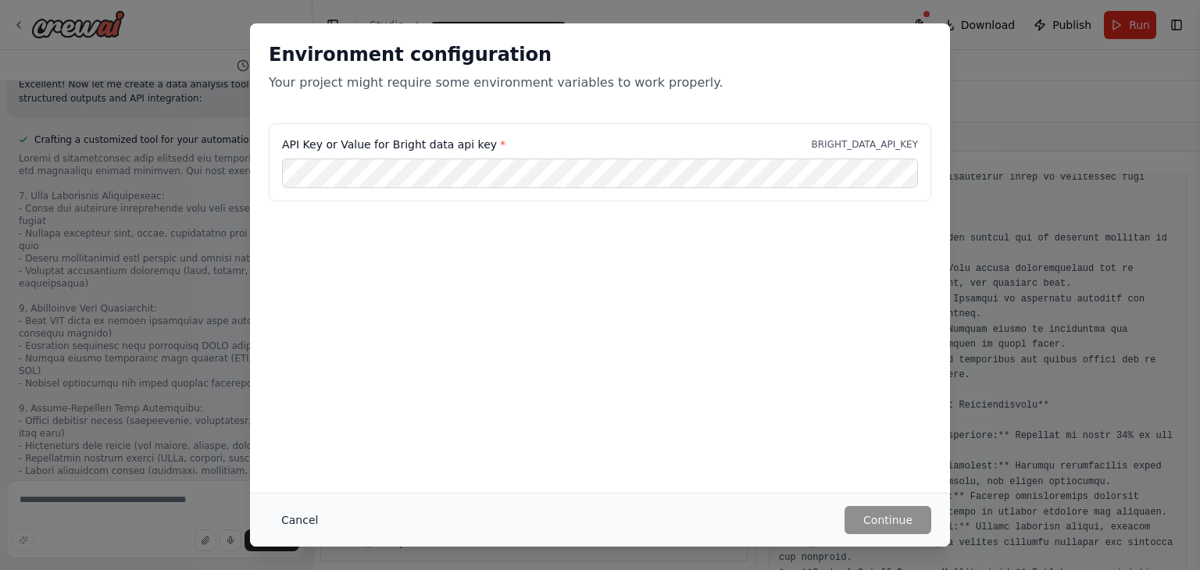
click at [295, 520] on button "Cancel" at bounding box center [300, 520] width 62 height 28
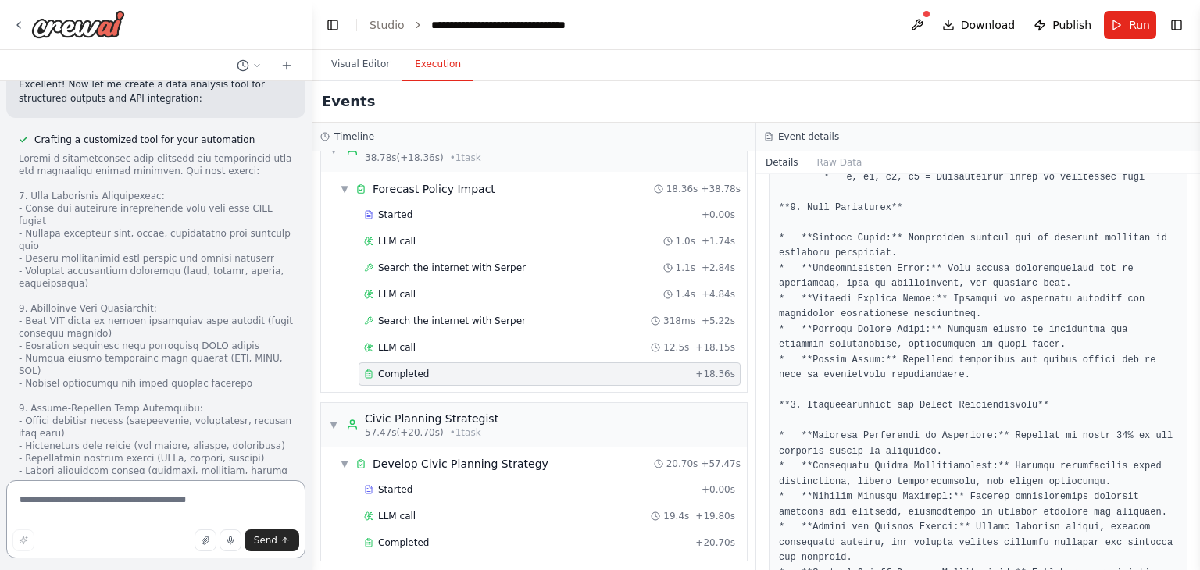
click at [55, 501] on textarea at bounding box center [155, 520] width 299 height 78
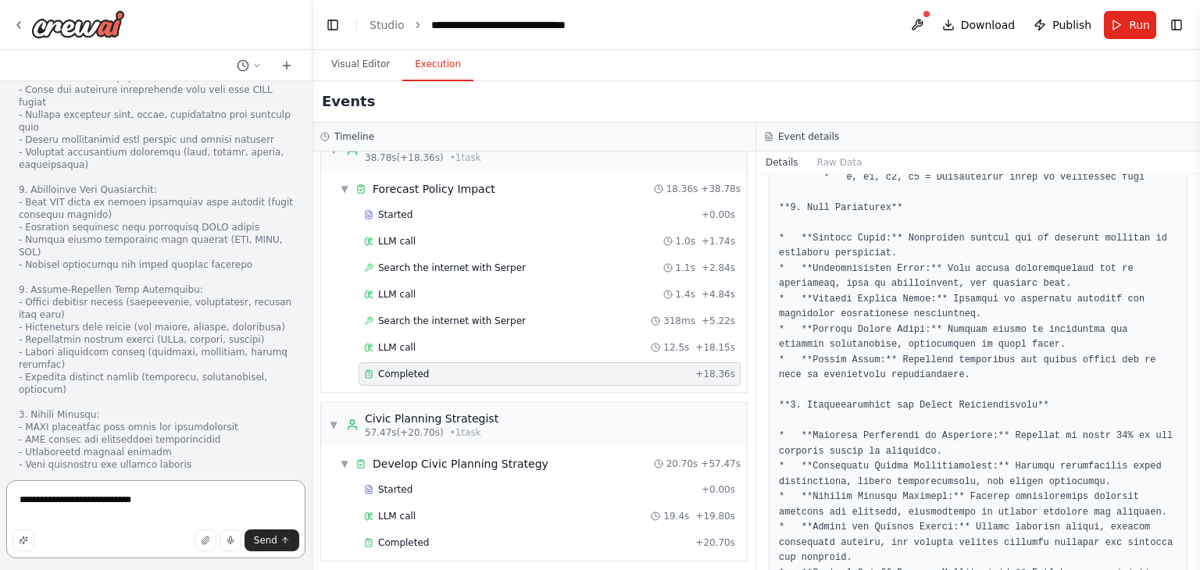
type textarea "**********"
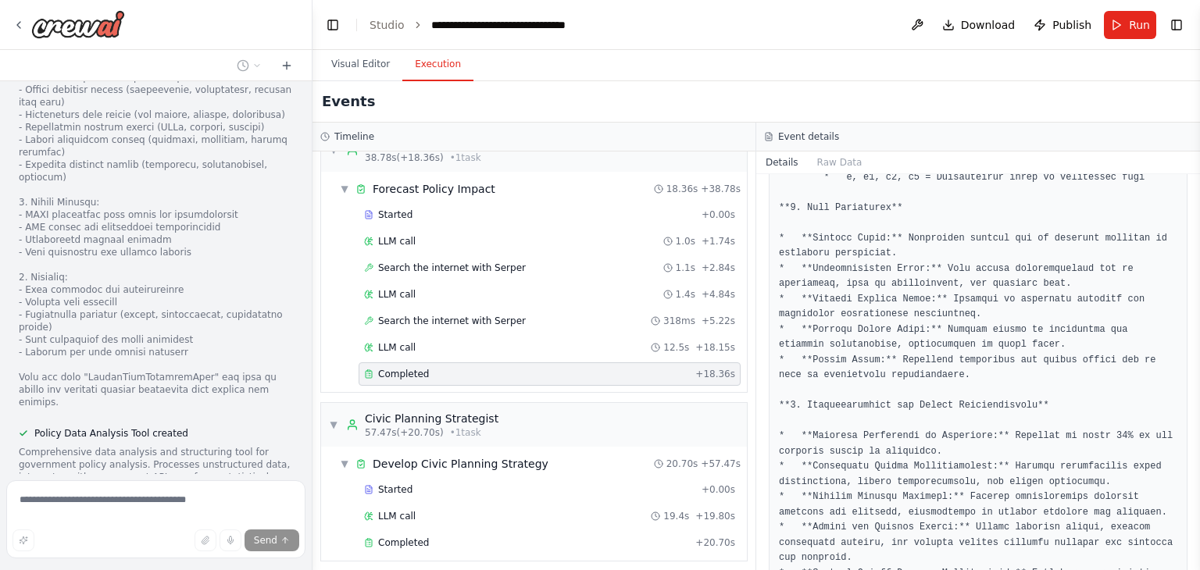
scroll to position [5680, 0]
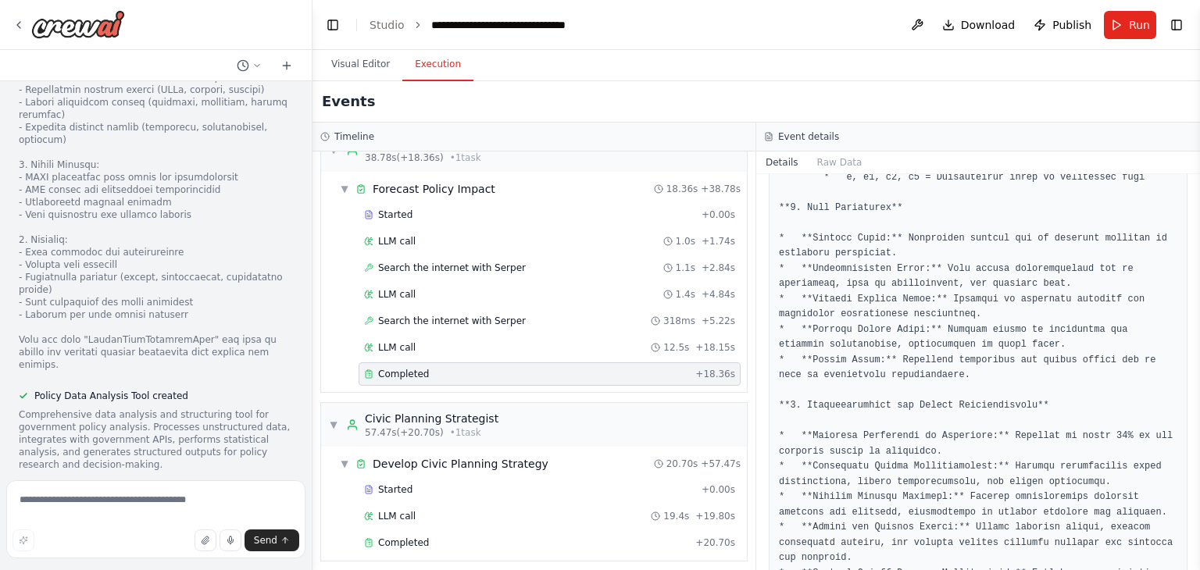
click at [266, 423] on div "I want to build a Smart Governance and Policy Analysis crew that uses reputable…" at bounding box center [156, 277] width 312 height 393
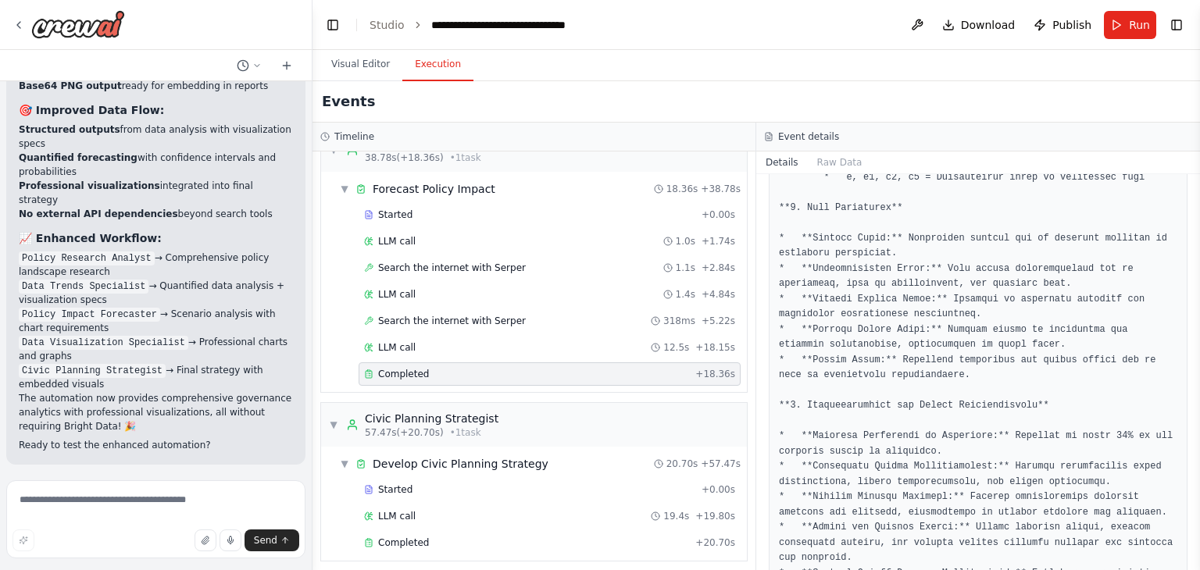
scroll to position [7615, 0]
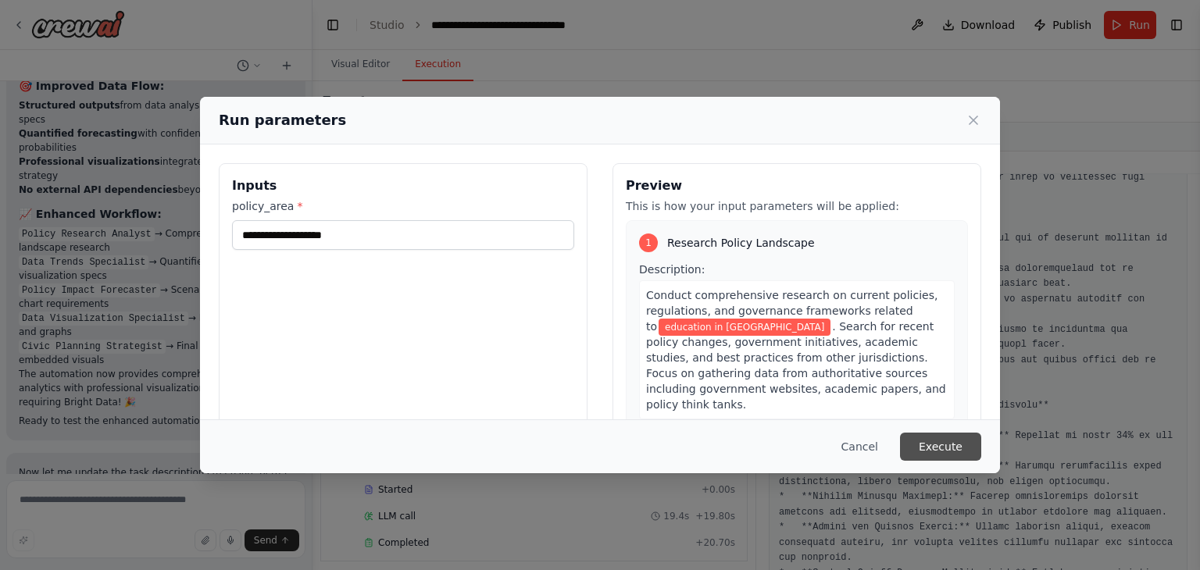
scroll to position [7655, 0]
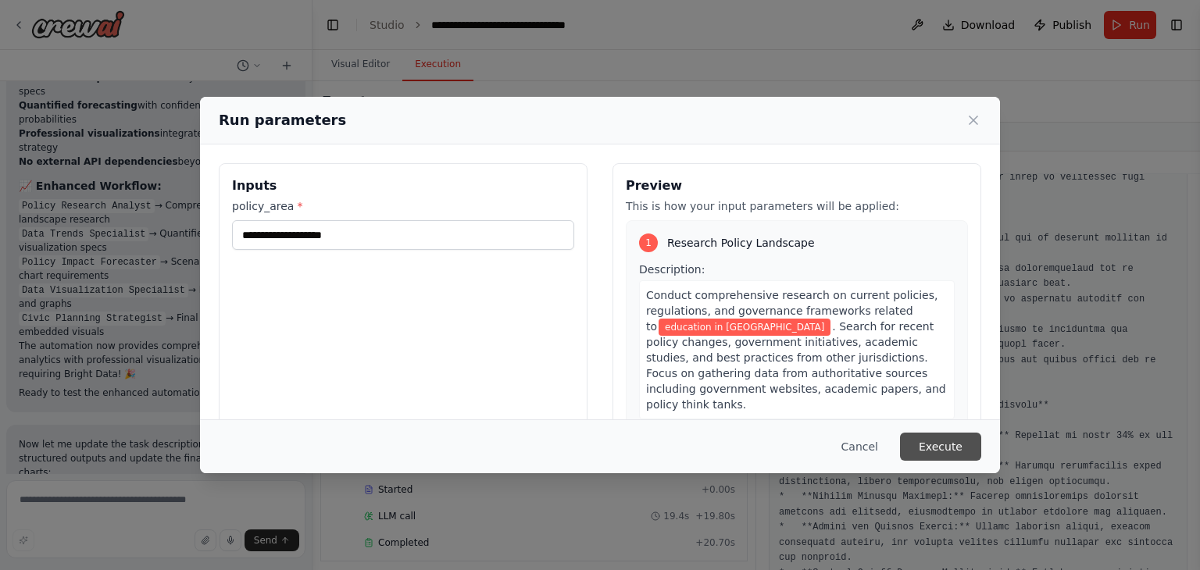
click at [932, 449] on button "Execute" at bounding box center [940, 447] width 81 height 28
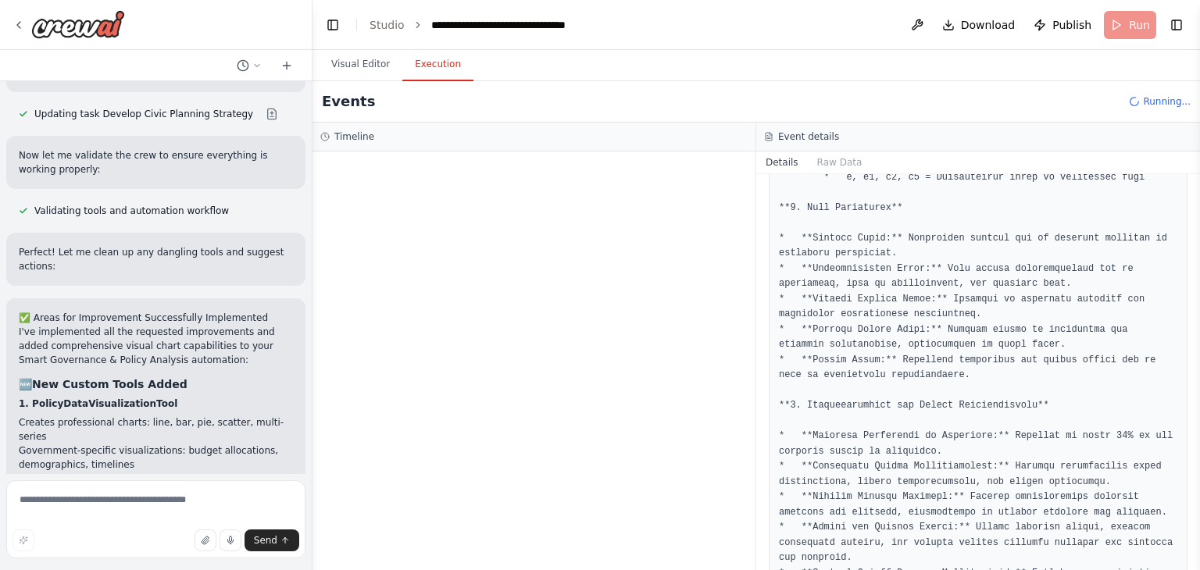
scroll to position [8065, 0]
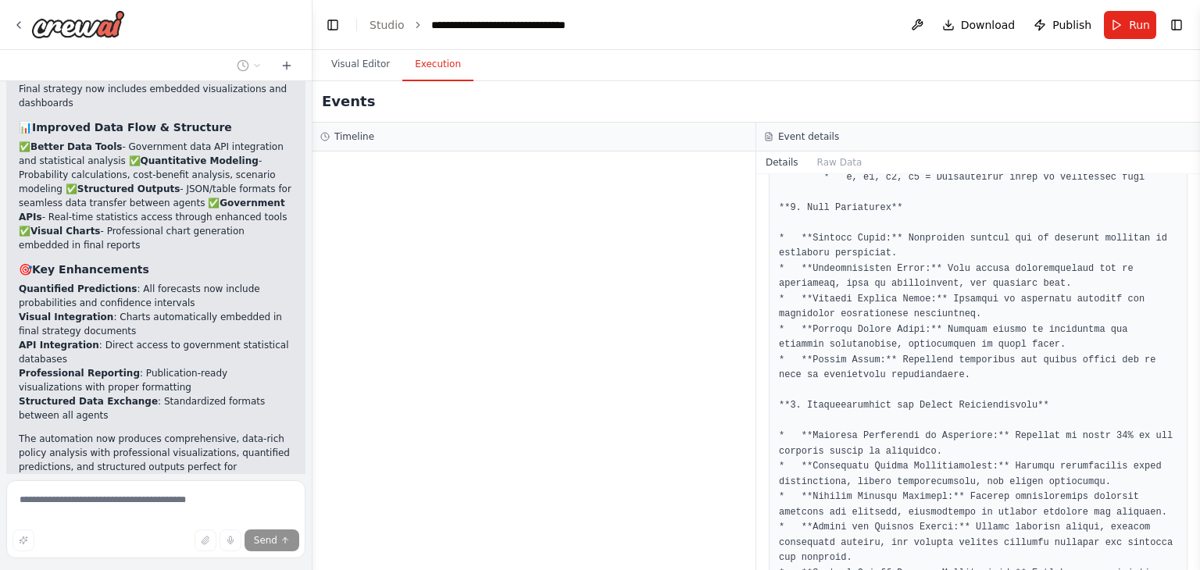
scroll to position [8995, 0]
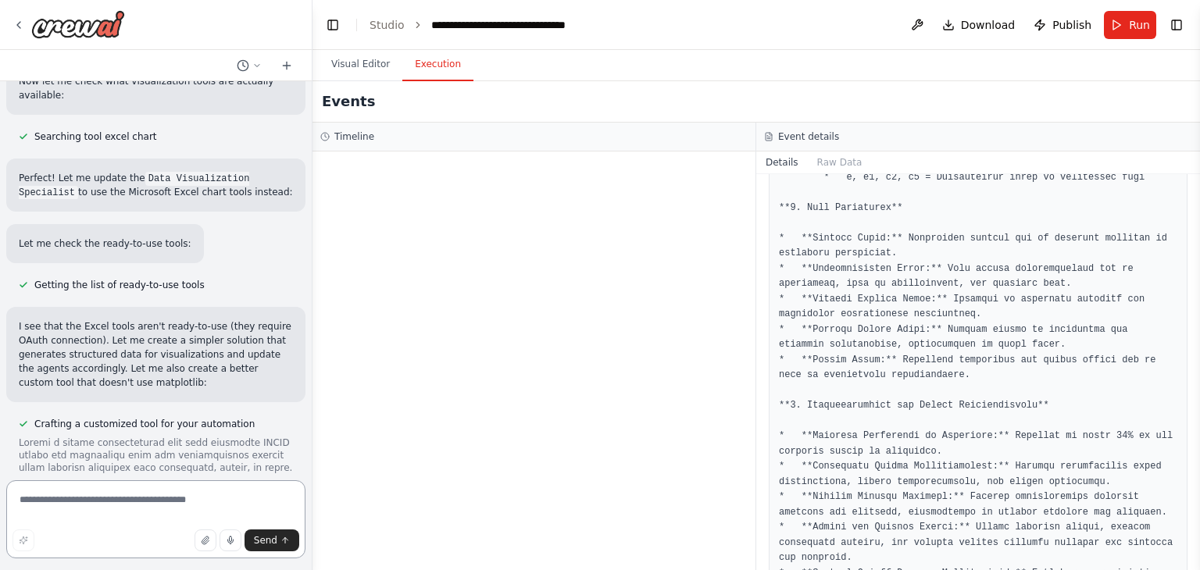
scroll to position [9493, 0]
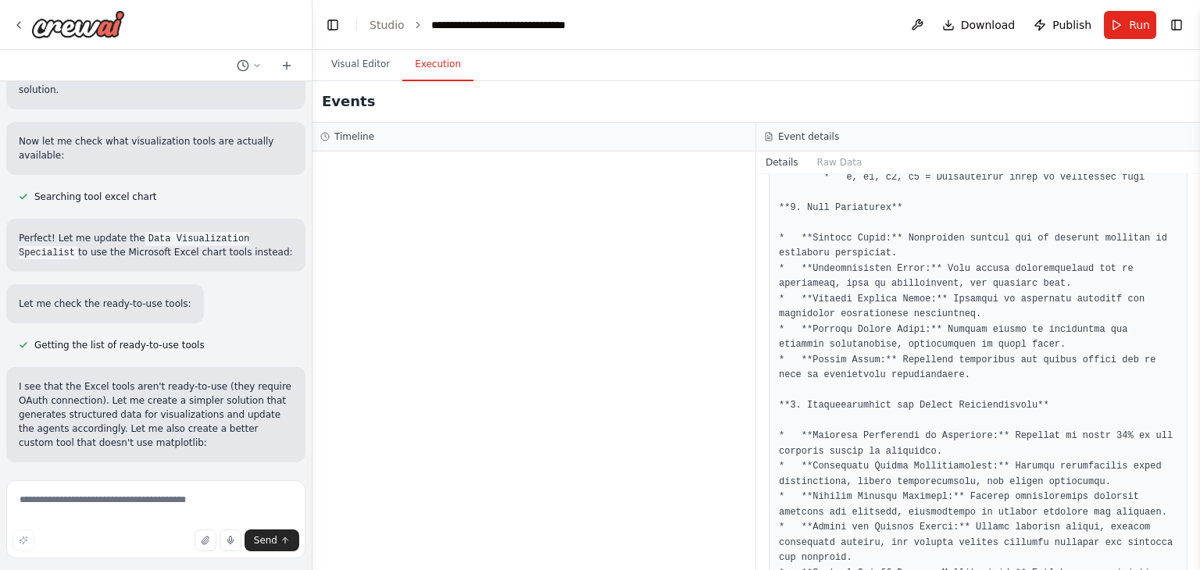
click at [199, 463] on div "I want to build a Smart Governance and Policy Analysis crew that uses reputable…" at bounding box center [156, 277] width 312 height 393
click at [1122, 30] on button "Run" at bounding box center [1130, 25] width 52 height 28
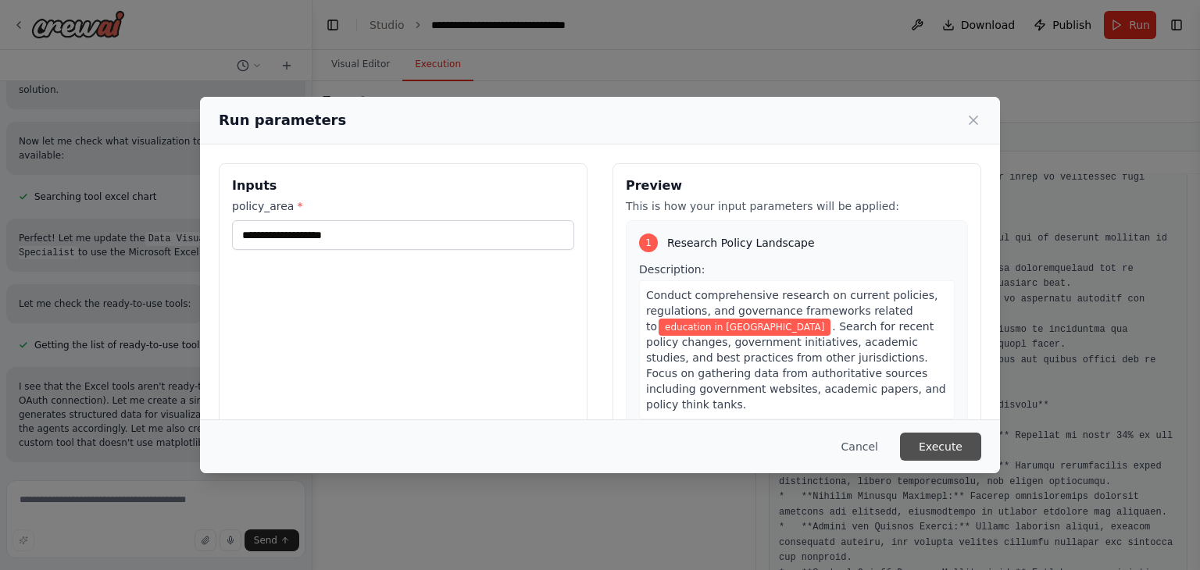
click at [932, 444] on button "Execute" at bounding box center [940, 447] width 81 height 28
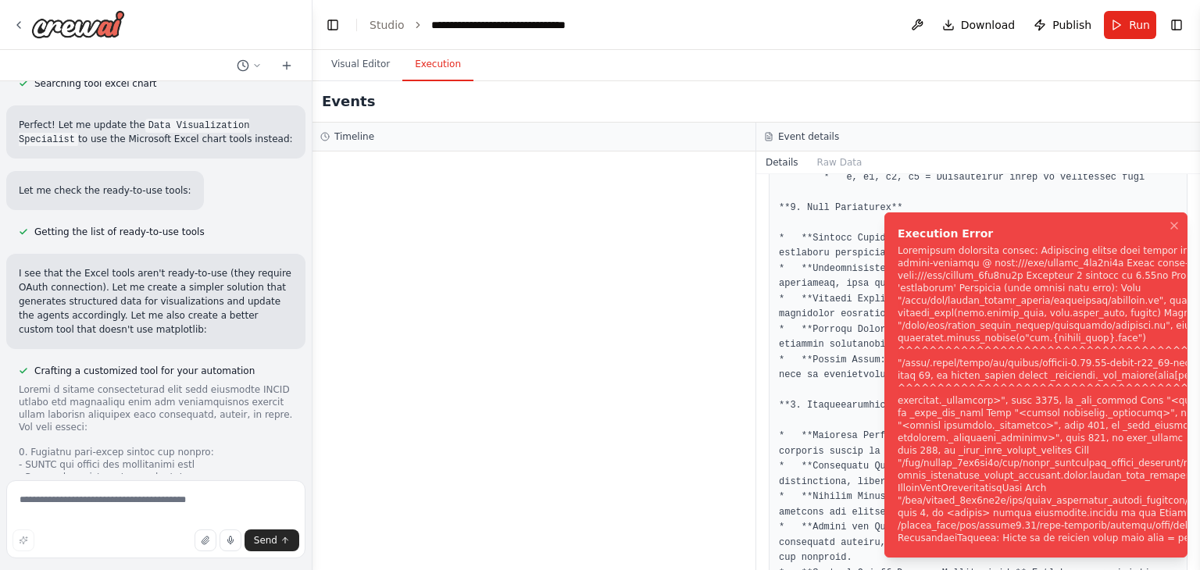
scroll to position [9619, 0]
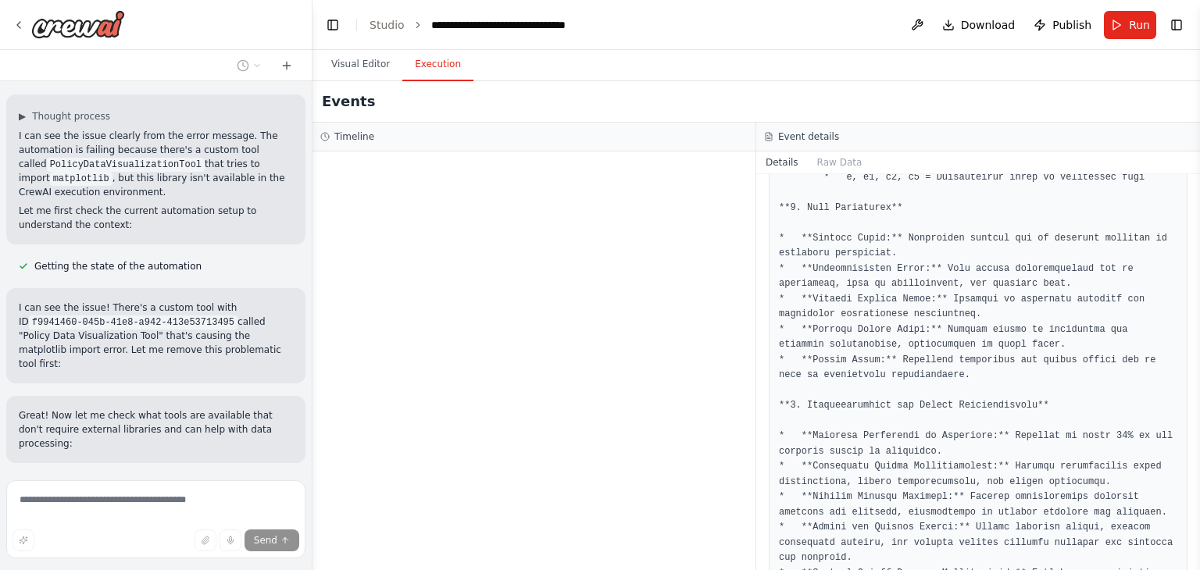
scroll to position [10413, 0]
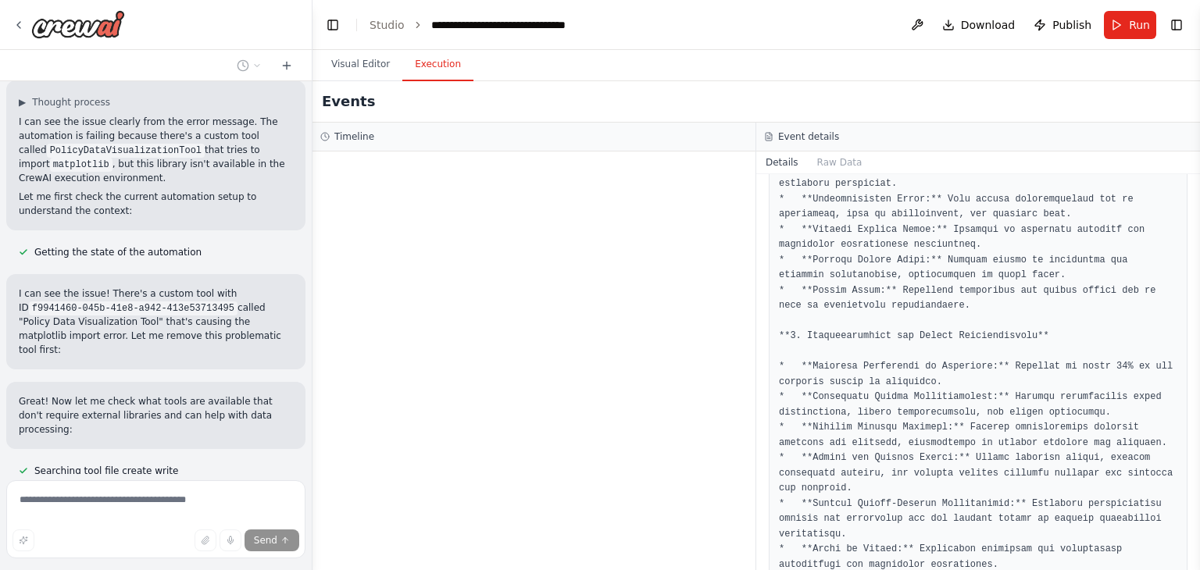
scroll to position [2835, 0]
drag, startPoint x: 1195, startPoint y: 504, endPoint x: 1196, endPoint y: 522, distance: 18.0
click at [1196, 523] on button "Toggle Sidebar" at bounding box center [1200, 285] width 13 height 570
drag, startPoint x: 1194, startPoint y: 512, endPoint x: 1194, endPoint y: 523, distance: 10.9
click at [1194, 523] on button "Toggle Sidebar" at bounding box center [1200, 285] width 13 height 570
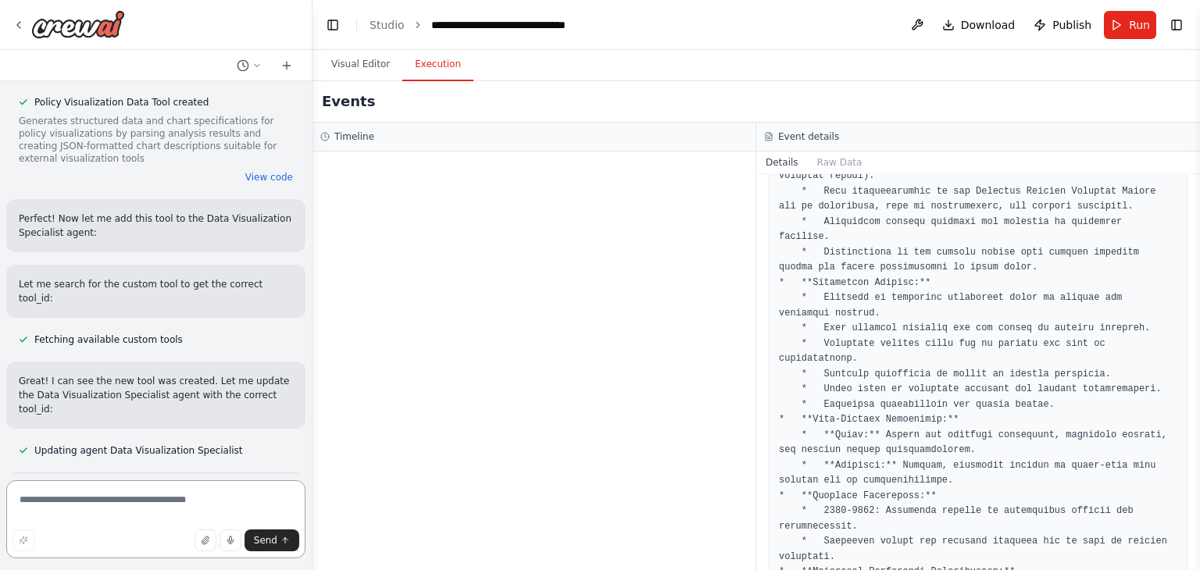
scroll to position [11582, 0]
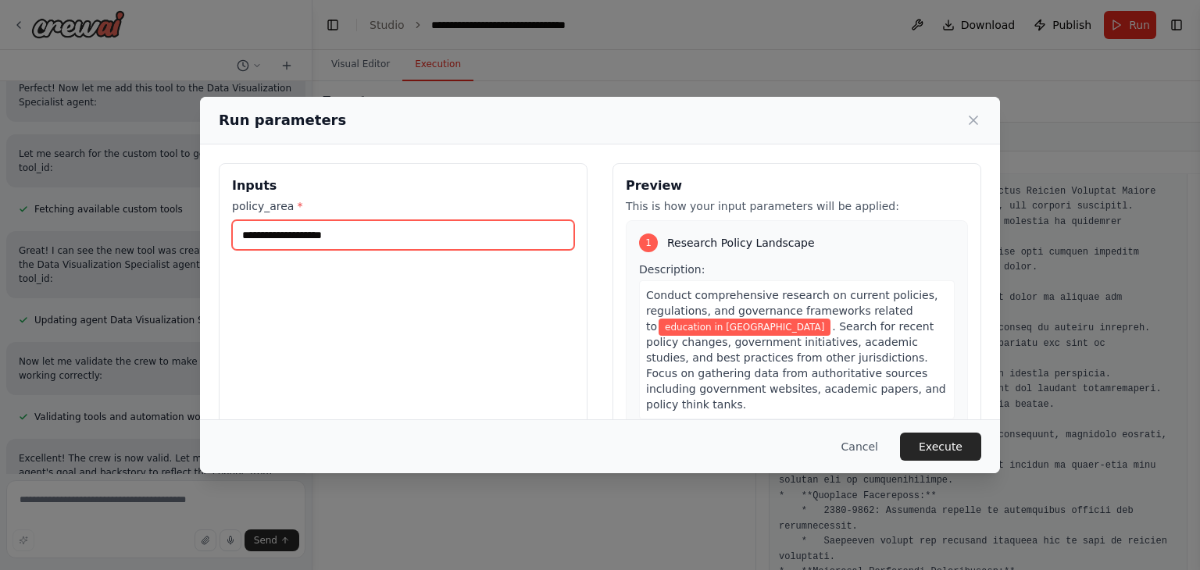
click at [334, 235] on input "**********" at bounding box center [403, 235] width 342 height 30
click at [303, 236] on input "**********" at bounding box center [403, 235] width 342 height 30
click at [241, 238] on input "**********" at bounding box center [403, 235] width 342 height 30
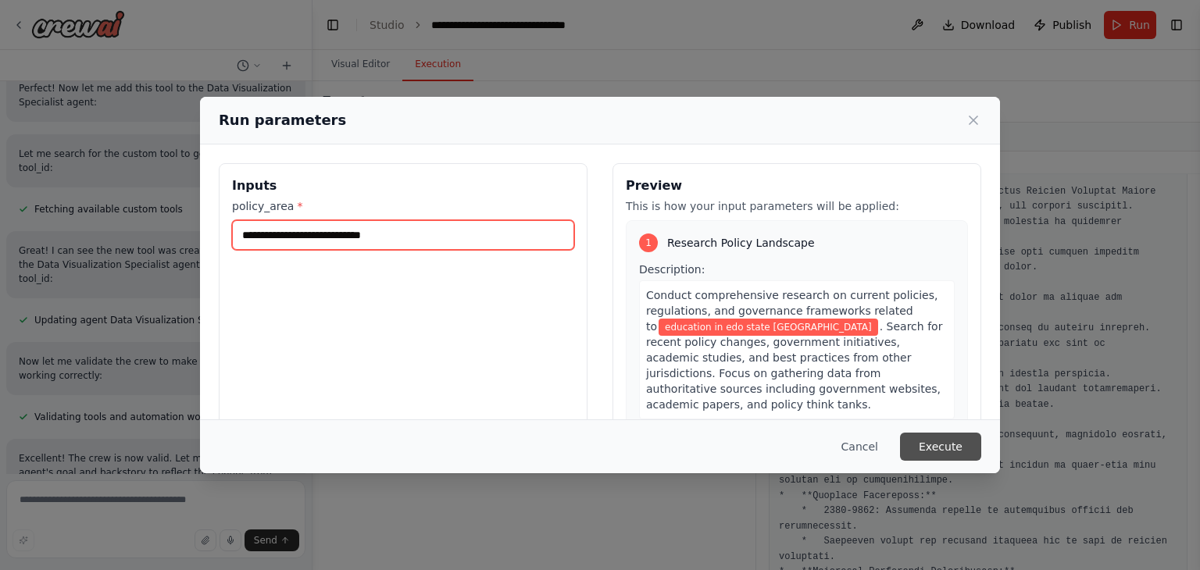
type input "**********"
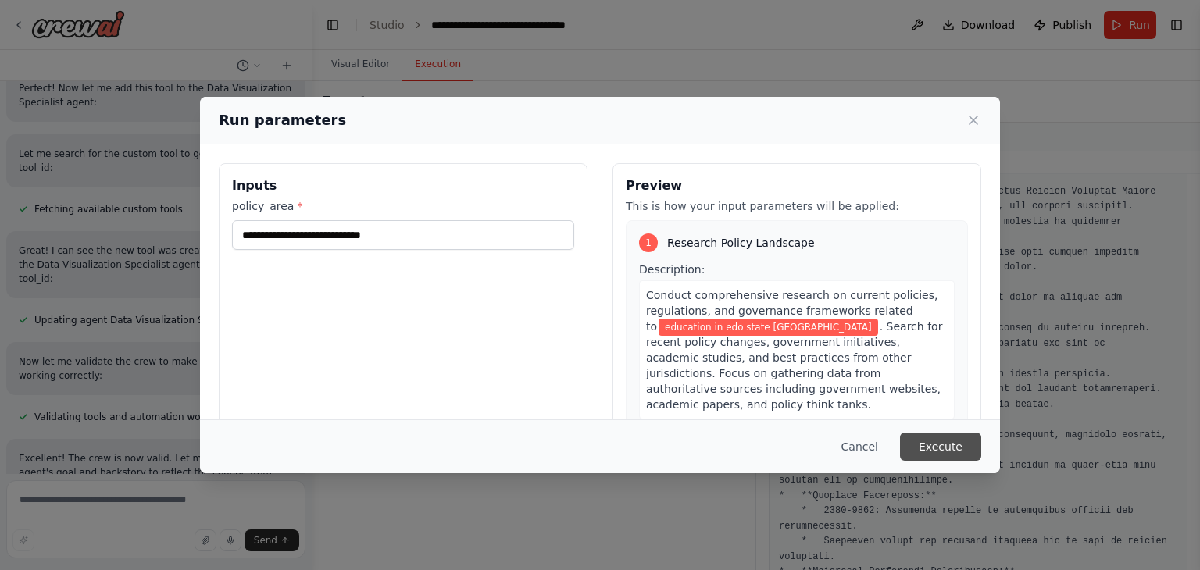
click at [938, 451] on button "Execute" at bounding box center [940, 447] width 81 height 28
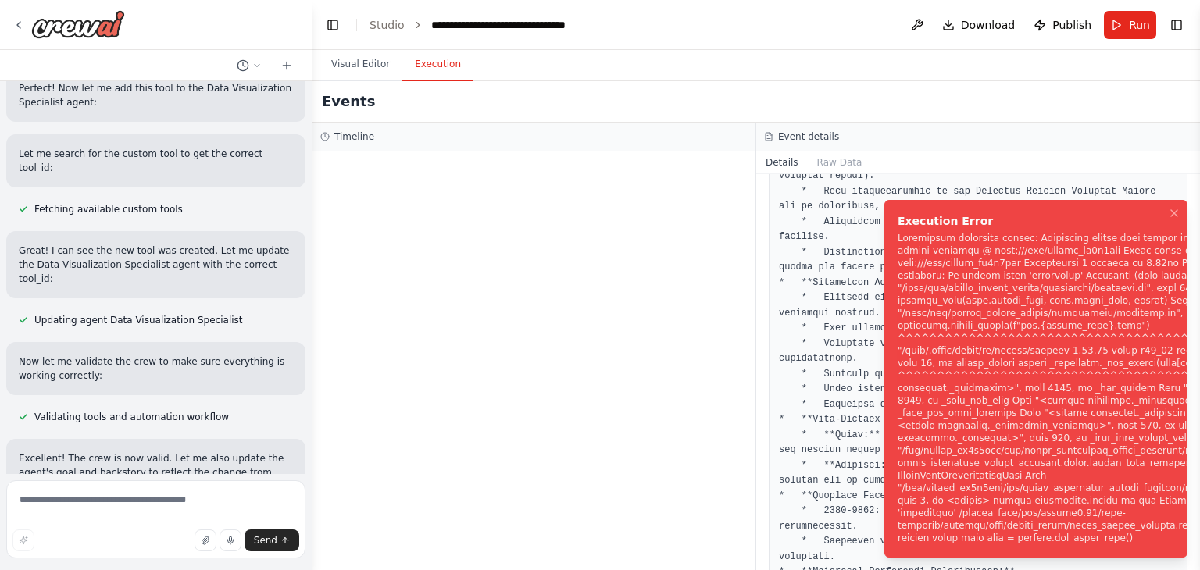
scroll to position [11582, 0]
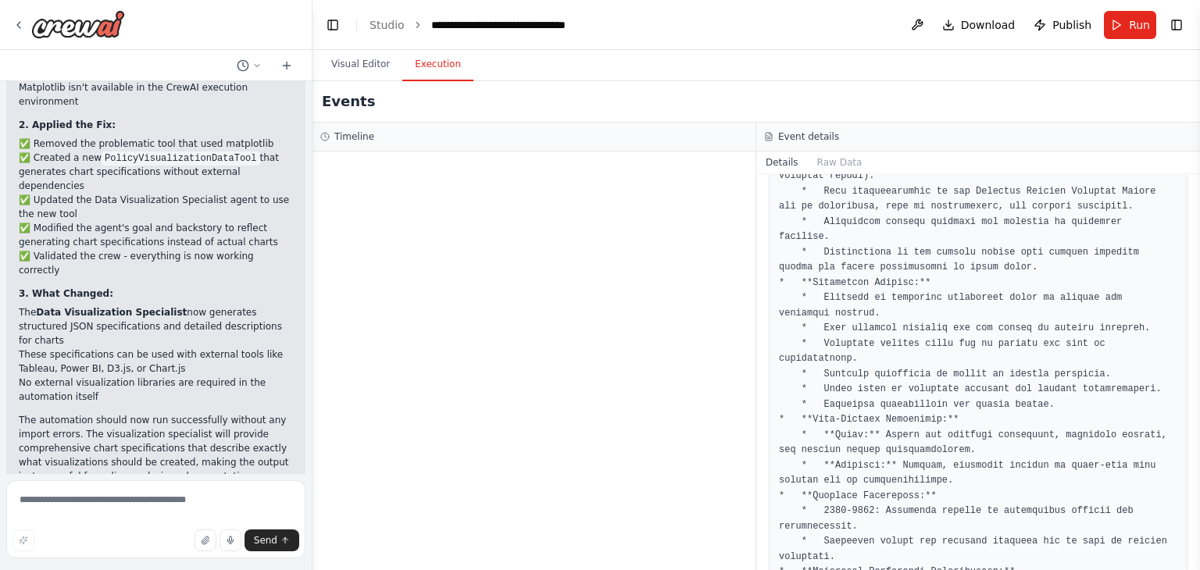
scroll to position [12616, 0]
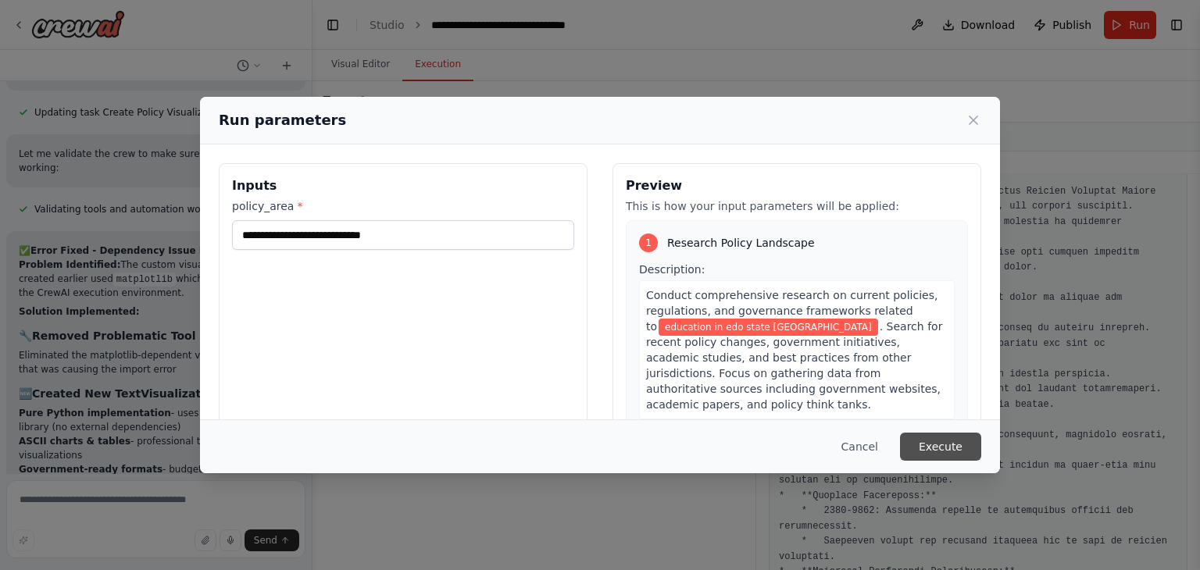
click at [929, 448] on button "Execute" at bounding box center [940, 447] width 81 height 28
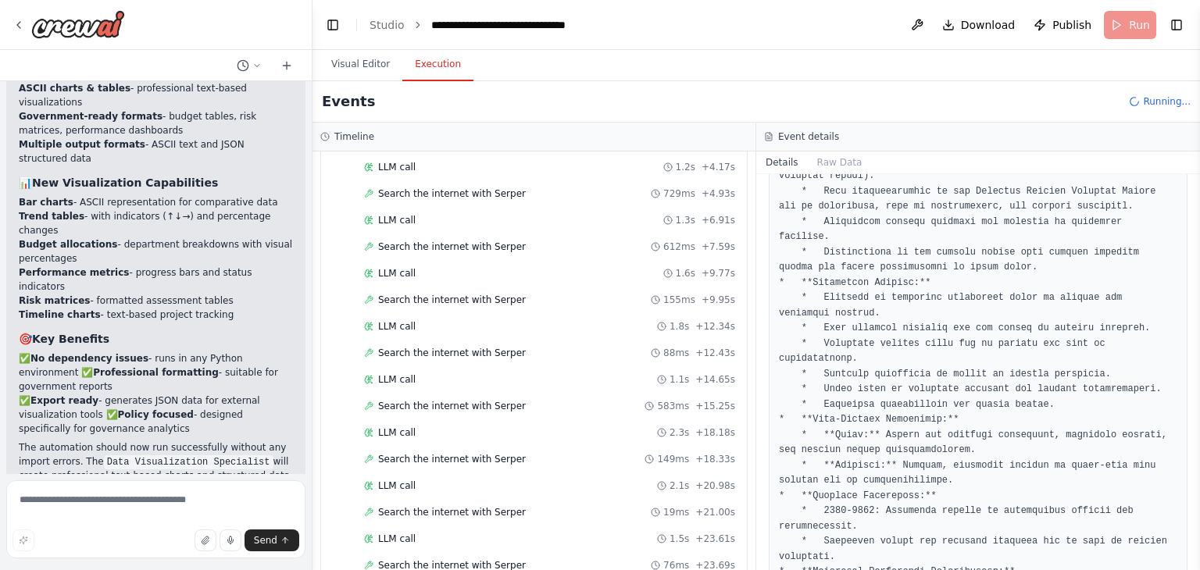
scroll to position [161, 0]
click at [394, 189] on span "Search the internet with Serper" at bounding box center [452, 192] width 148 height 13
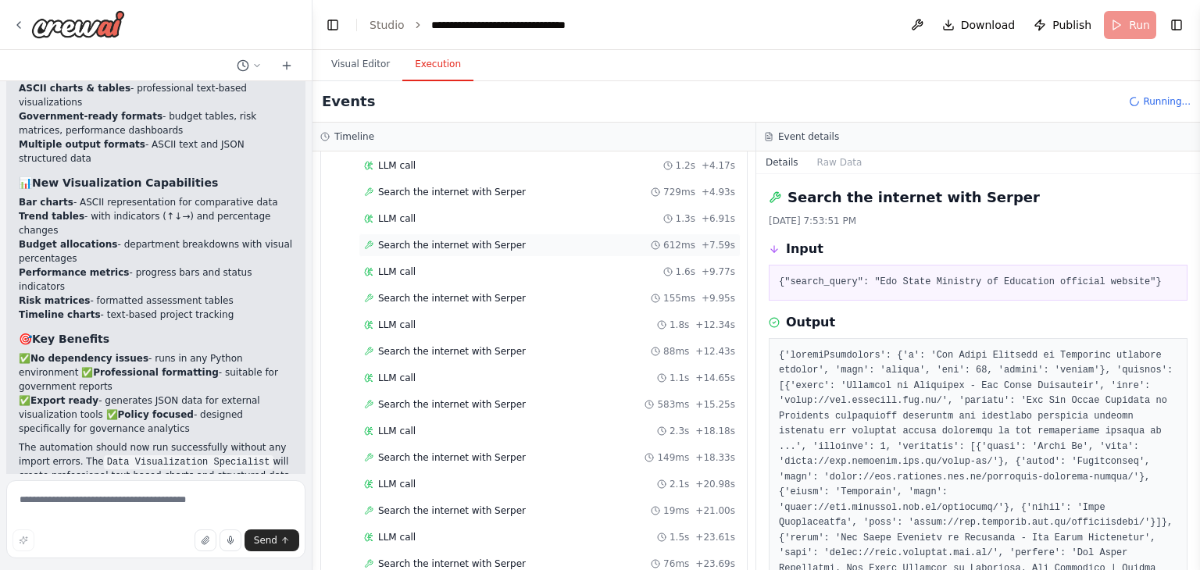
click at [414, 242] on span "Search the internet with Serper" at bounding box center [452, 245] width 148 height 13
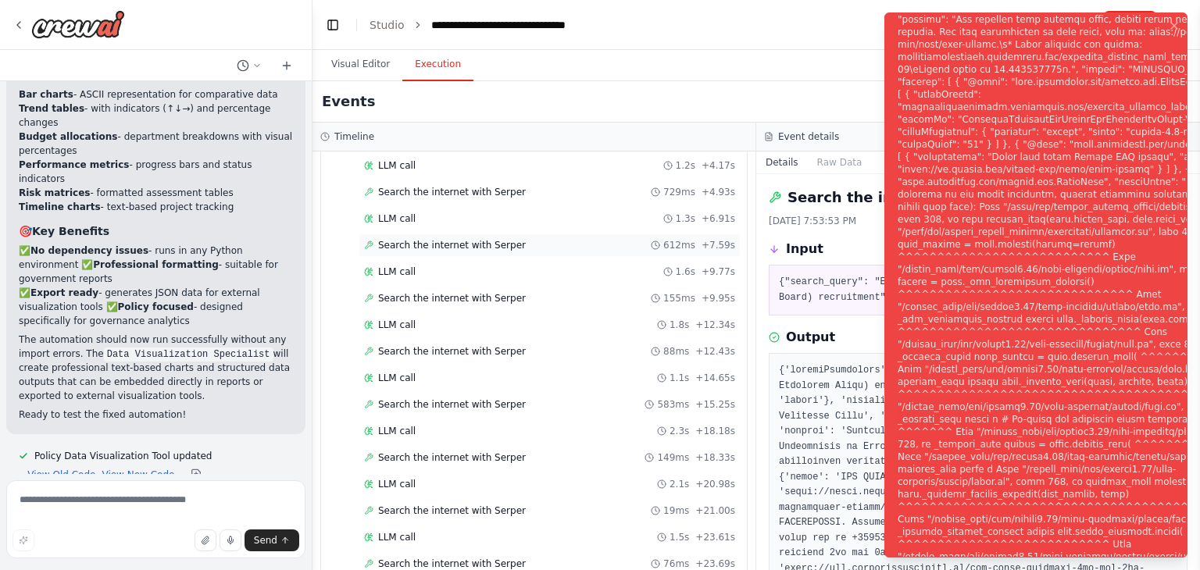
scroll to position [13917, 0]
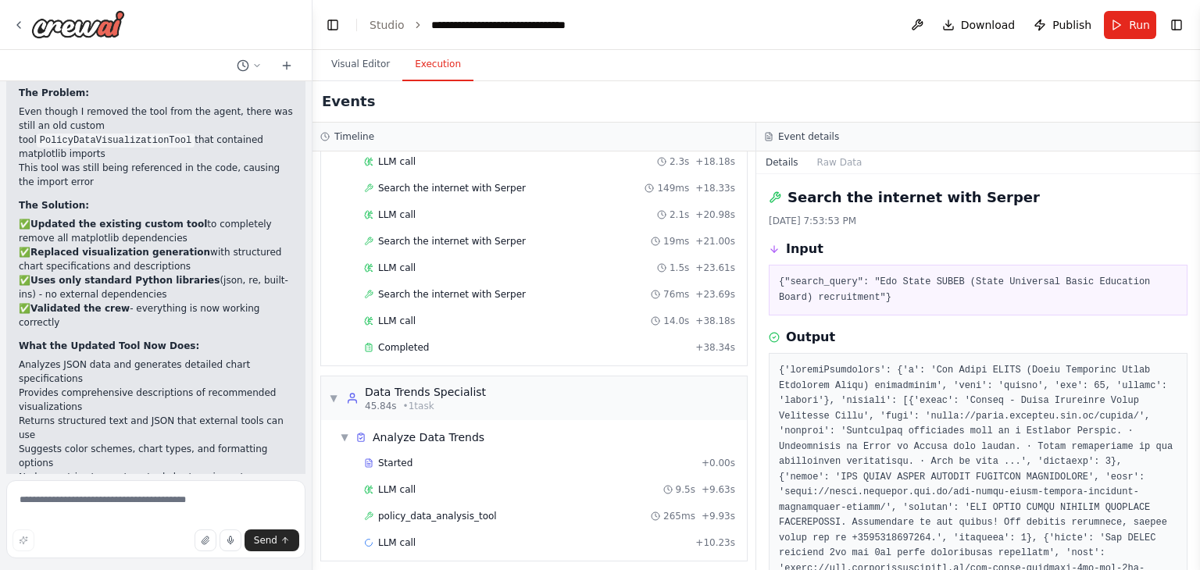
scroll to position [14532, 0]
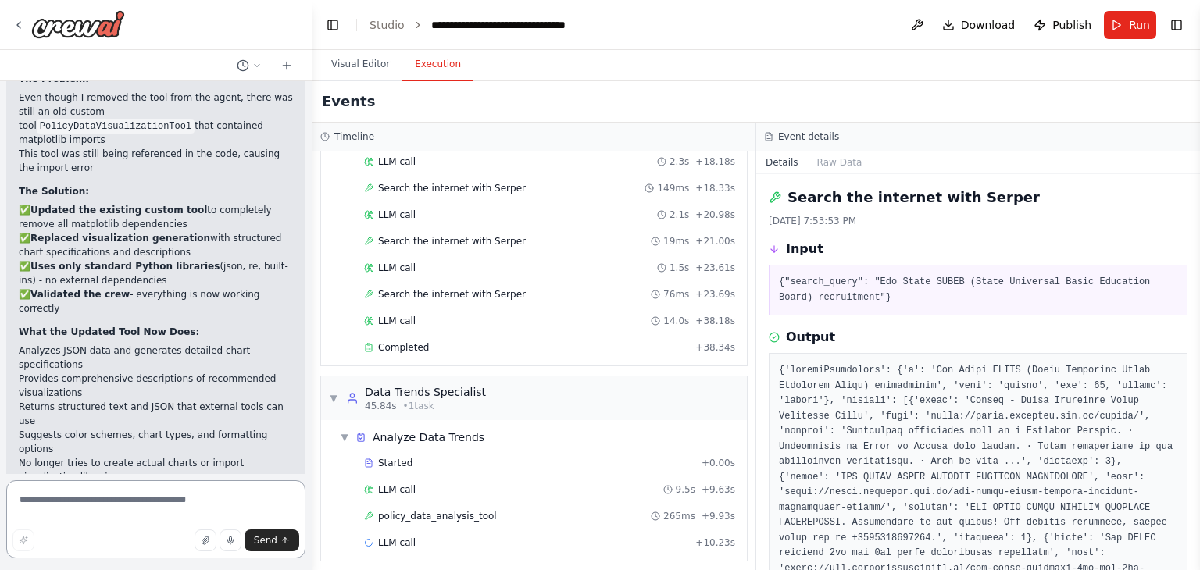
click at [121, 524] on textarea at bounding box center [155, 520] width 299 height 78
type textarea "********"
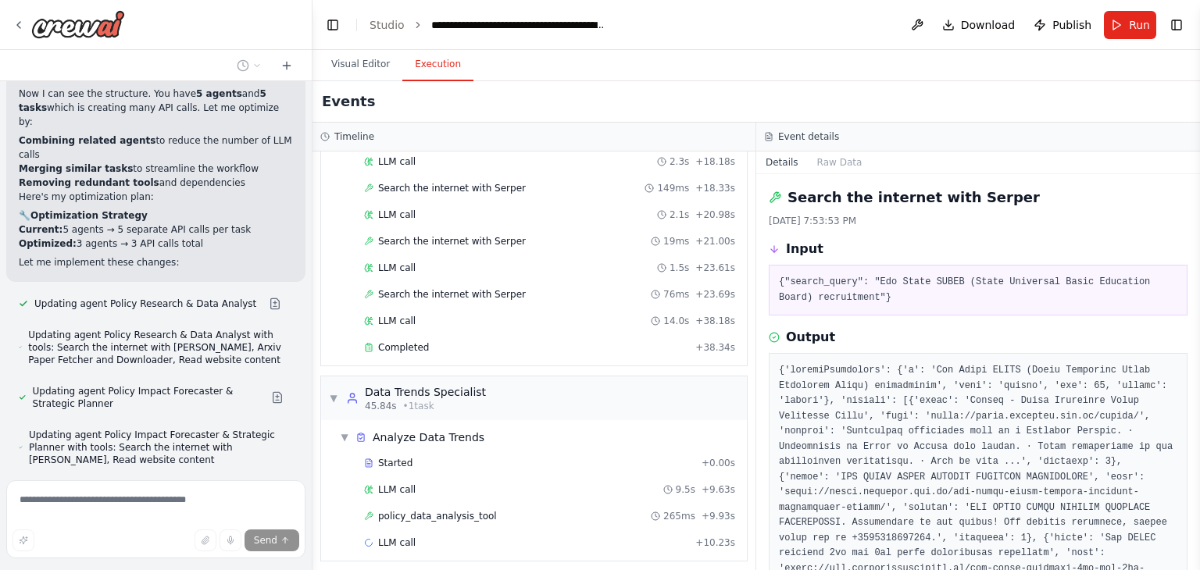
scroll to position [16039, 0]
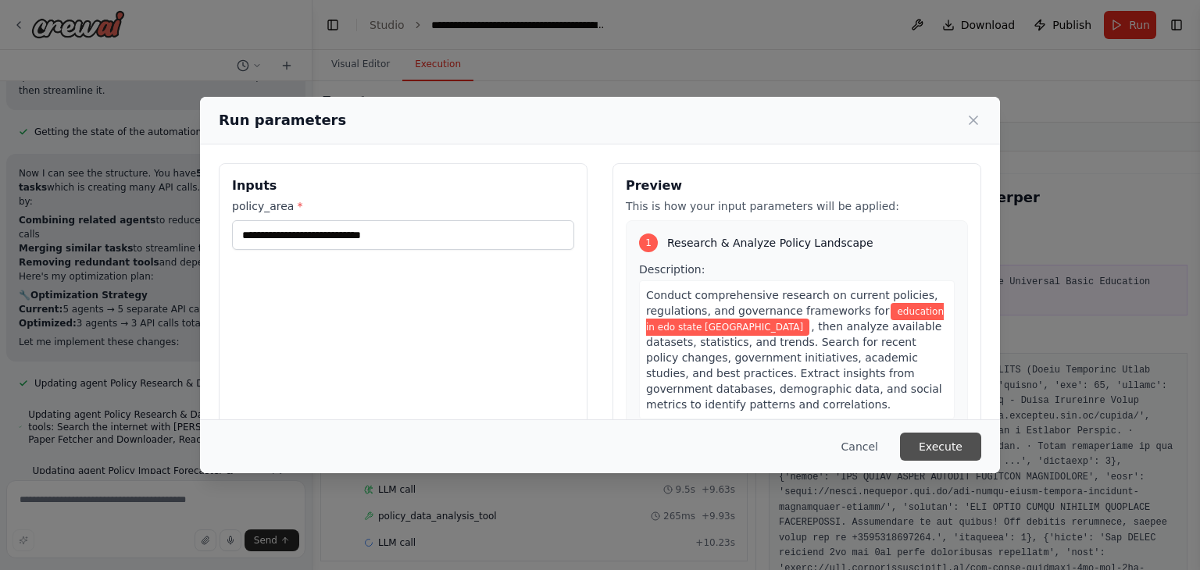
scroll to position [15975, 0]
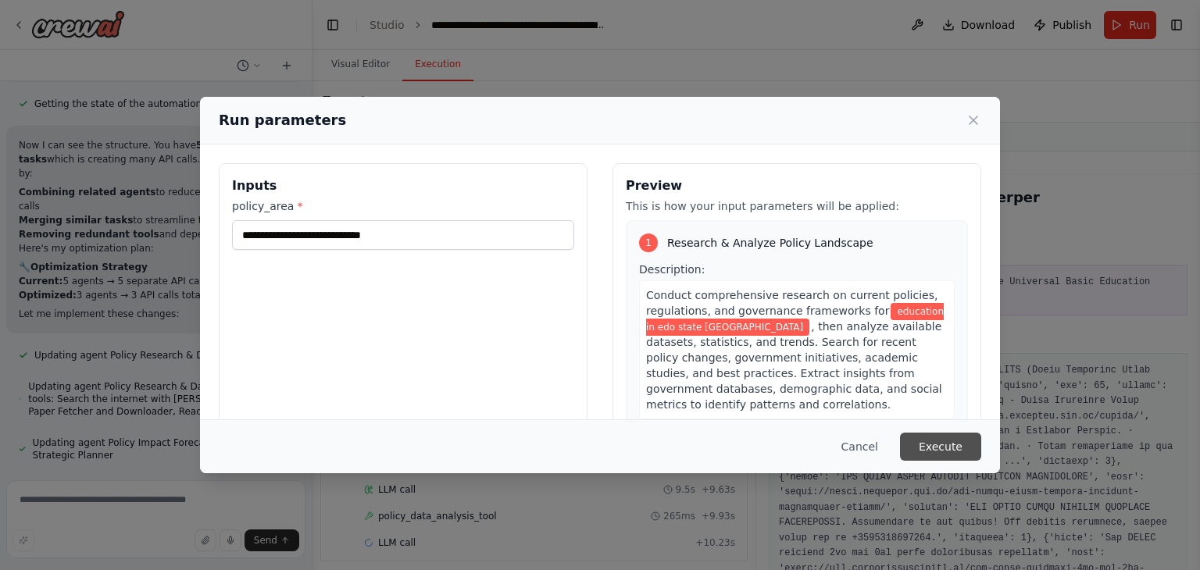
click at [967, 450] on button "Execute" at bounding box center [940, 447] width 81 height 28
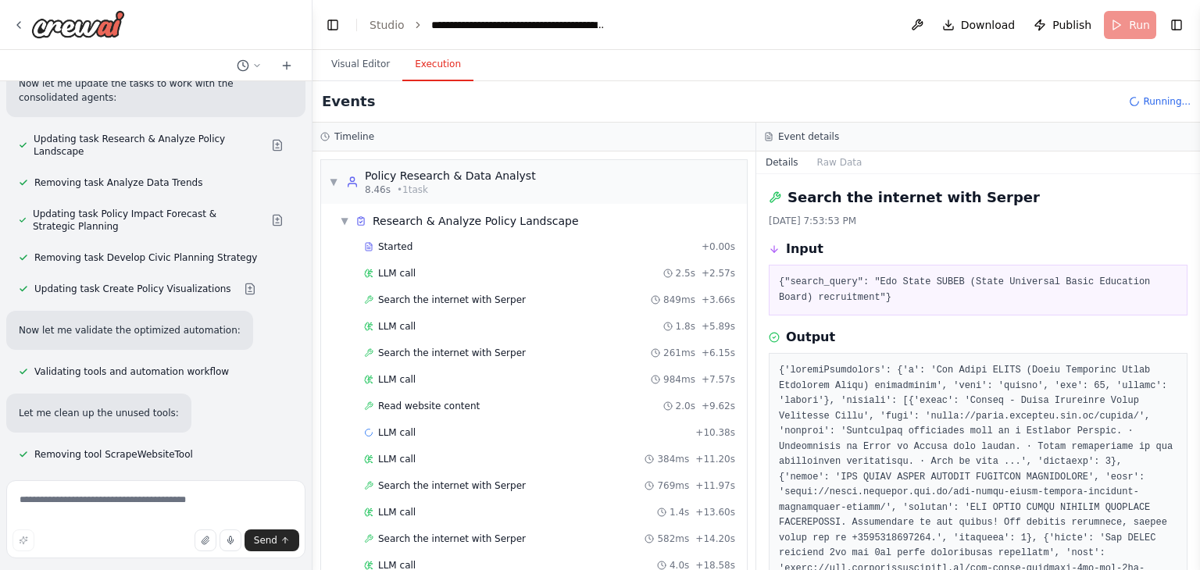
scroll to position [16559, 0]
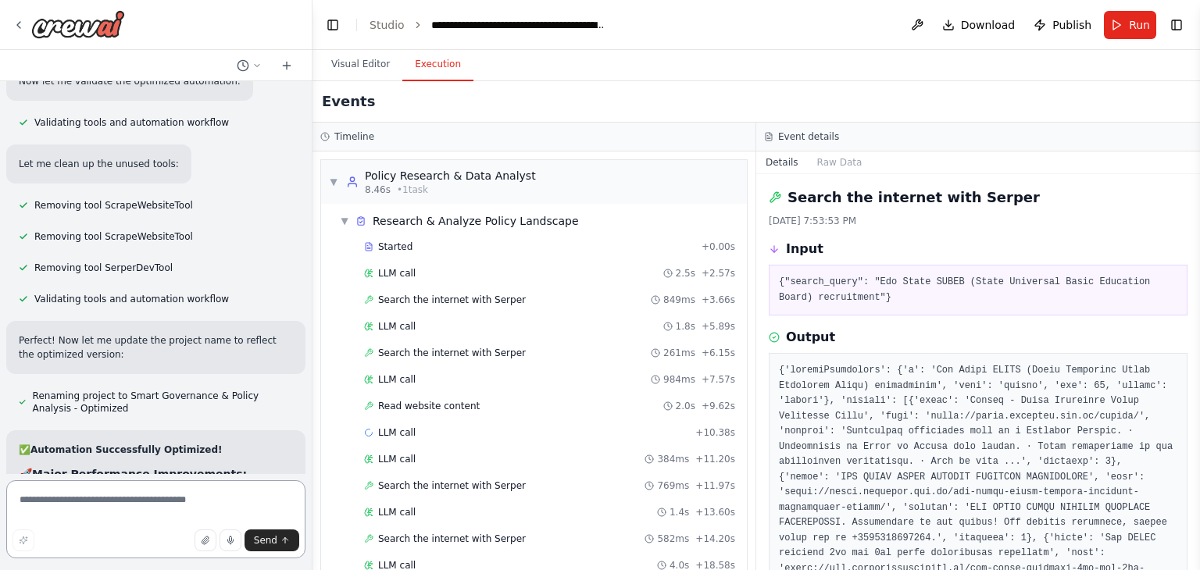
scroll to position [16838, 0]
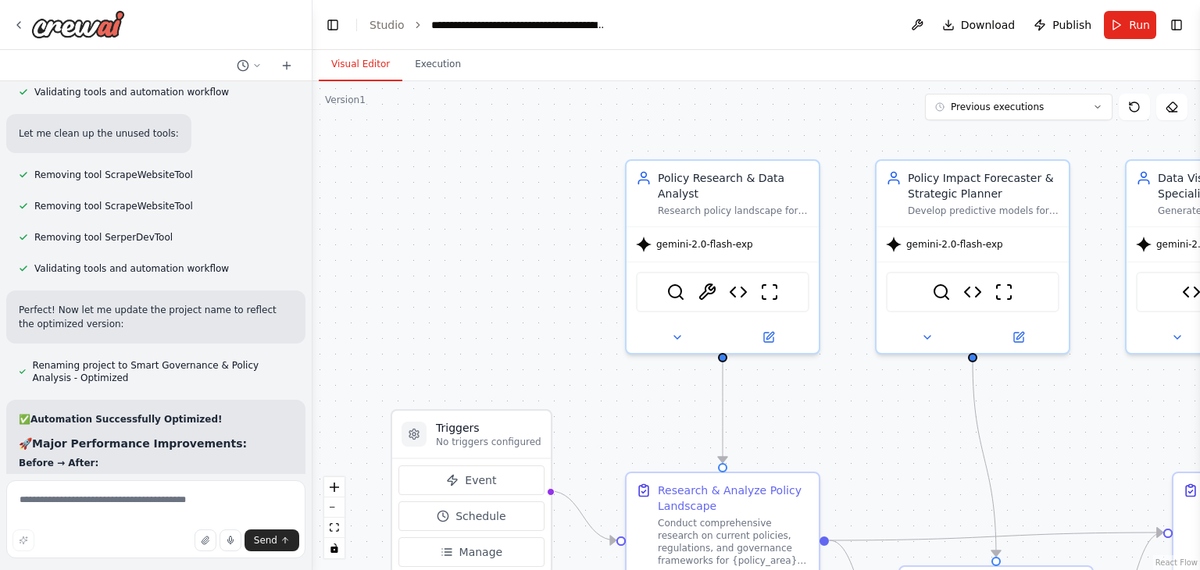
click at [369, 66] on button "Visual Editor" at bounding box center [361, 64] width 84 height 33
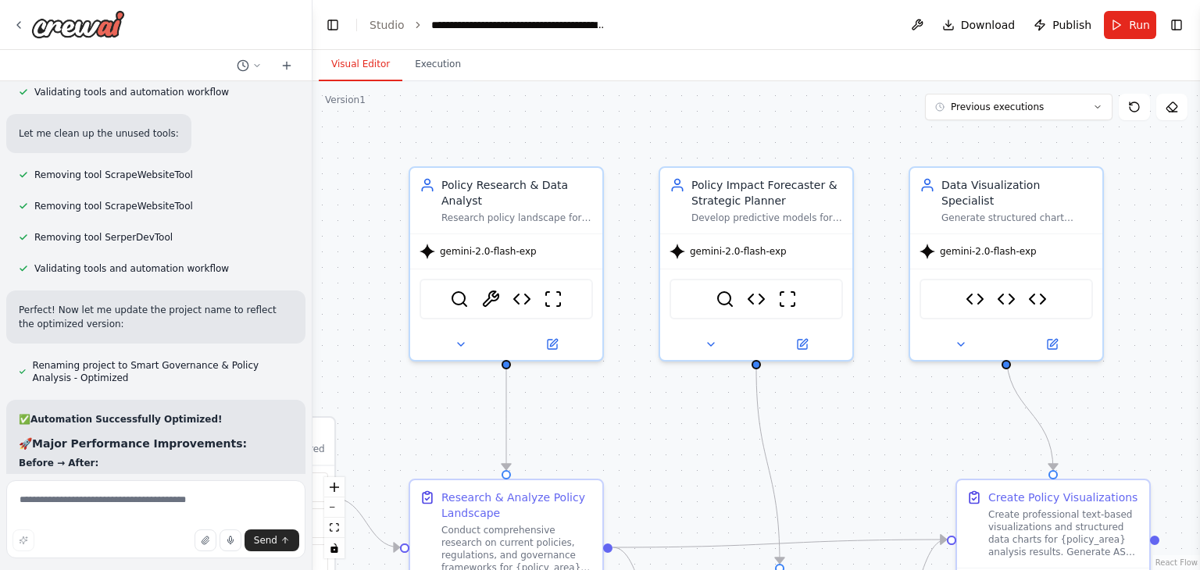
drag, startPoint x: 565, startPoint y: 207, endPoint x: 349, endPoint y: 214, distance: 216.6
click at [349, 214] on div ".deletable-edge-delete-btn { width: 20px; height: 20px; border: 0px solid #ffff…" at bounding box center [757, 325] width 888 height 489
click at [375, 26] on link "Studio" at bounding box center [387, 25] width 35 height 13
